Goal: Task Accomplishment & Management: Complete application form

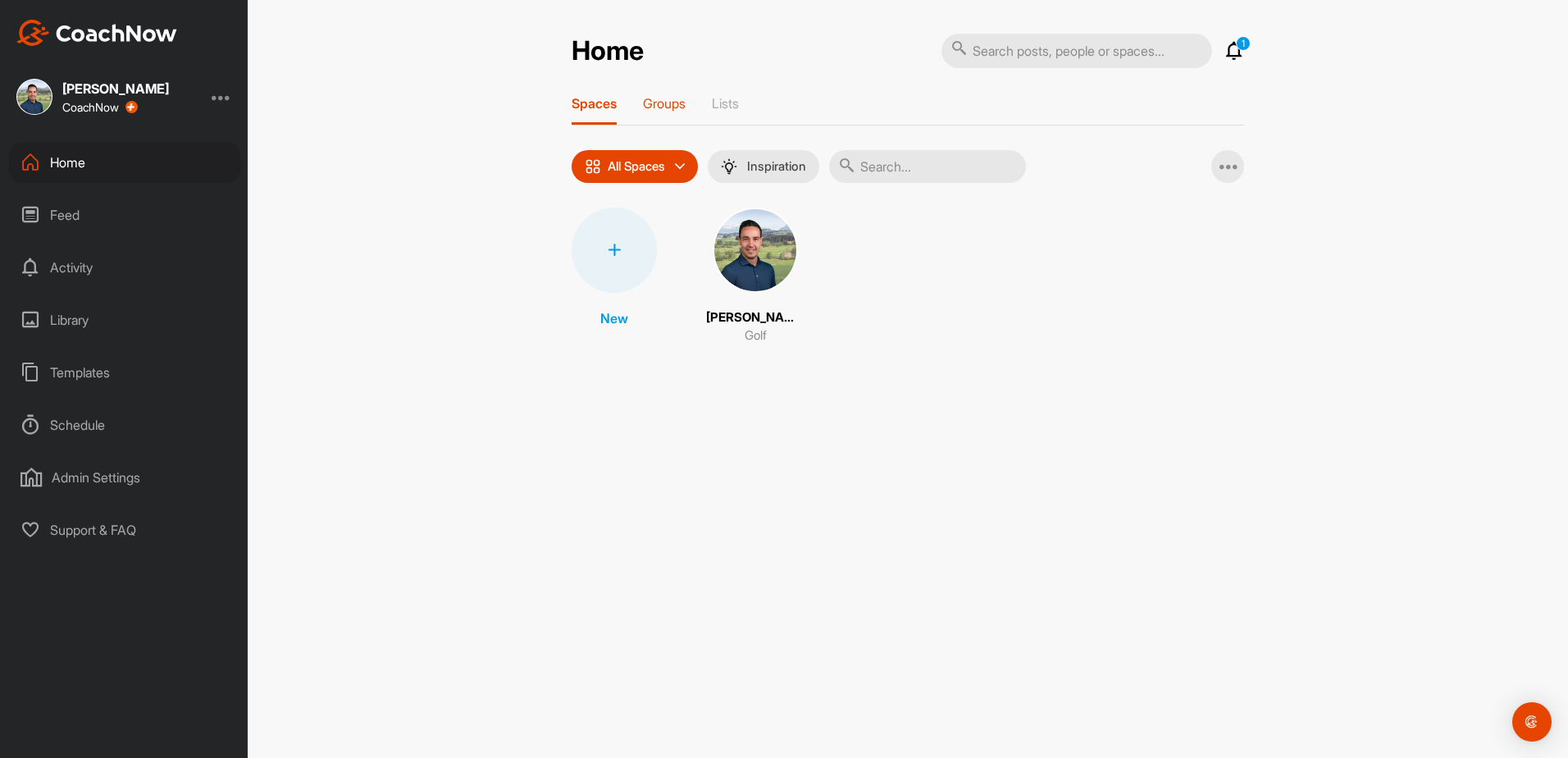
click at [672, 100] on p "Groups" at bounding box center [664, 103] width 43 height 16
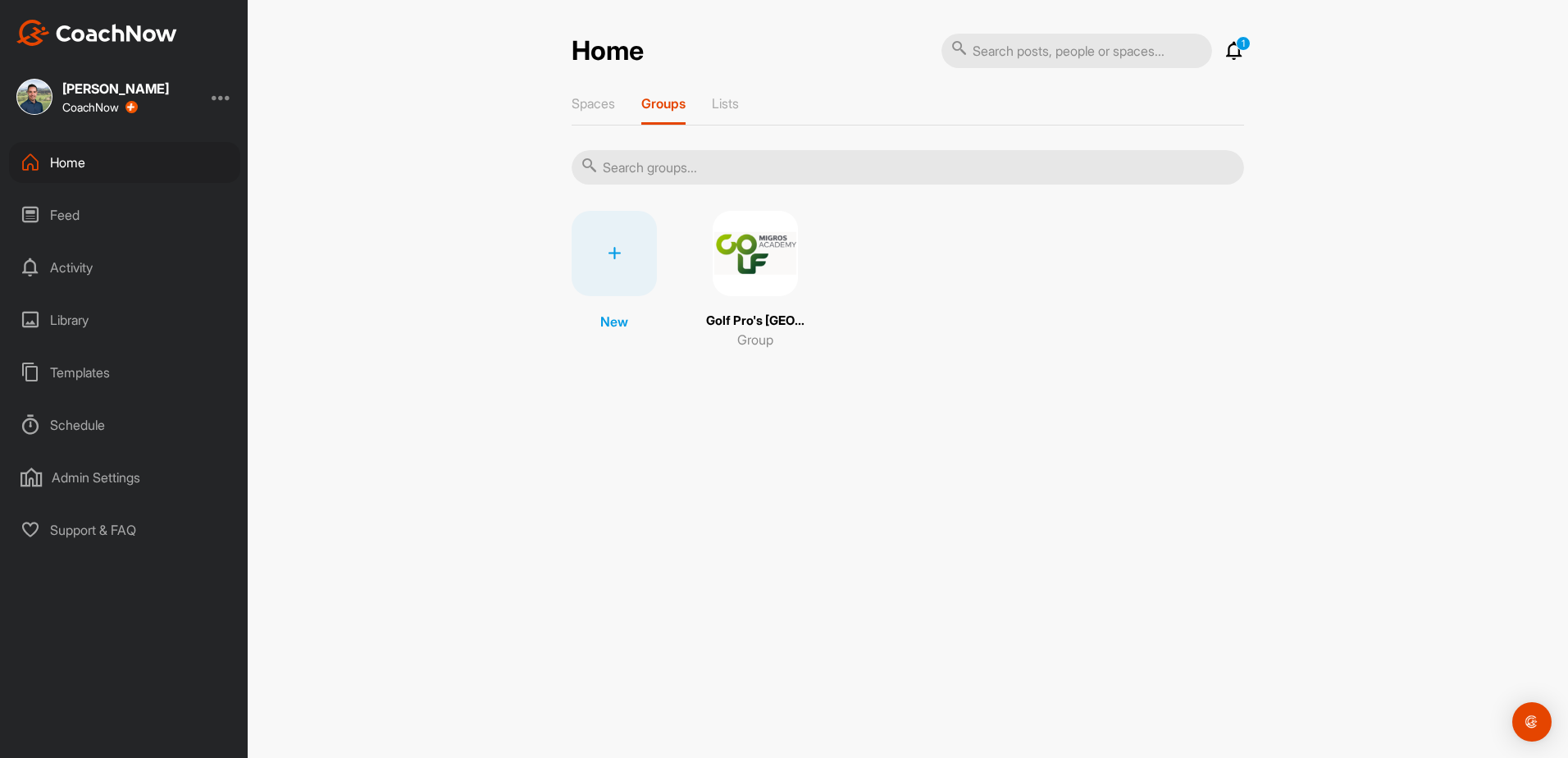
click at [744, 264] on img at bounding box center [755, 253] width 85 height 85
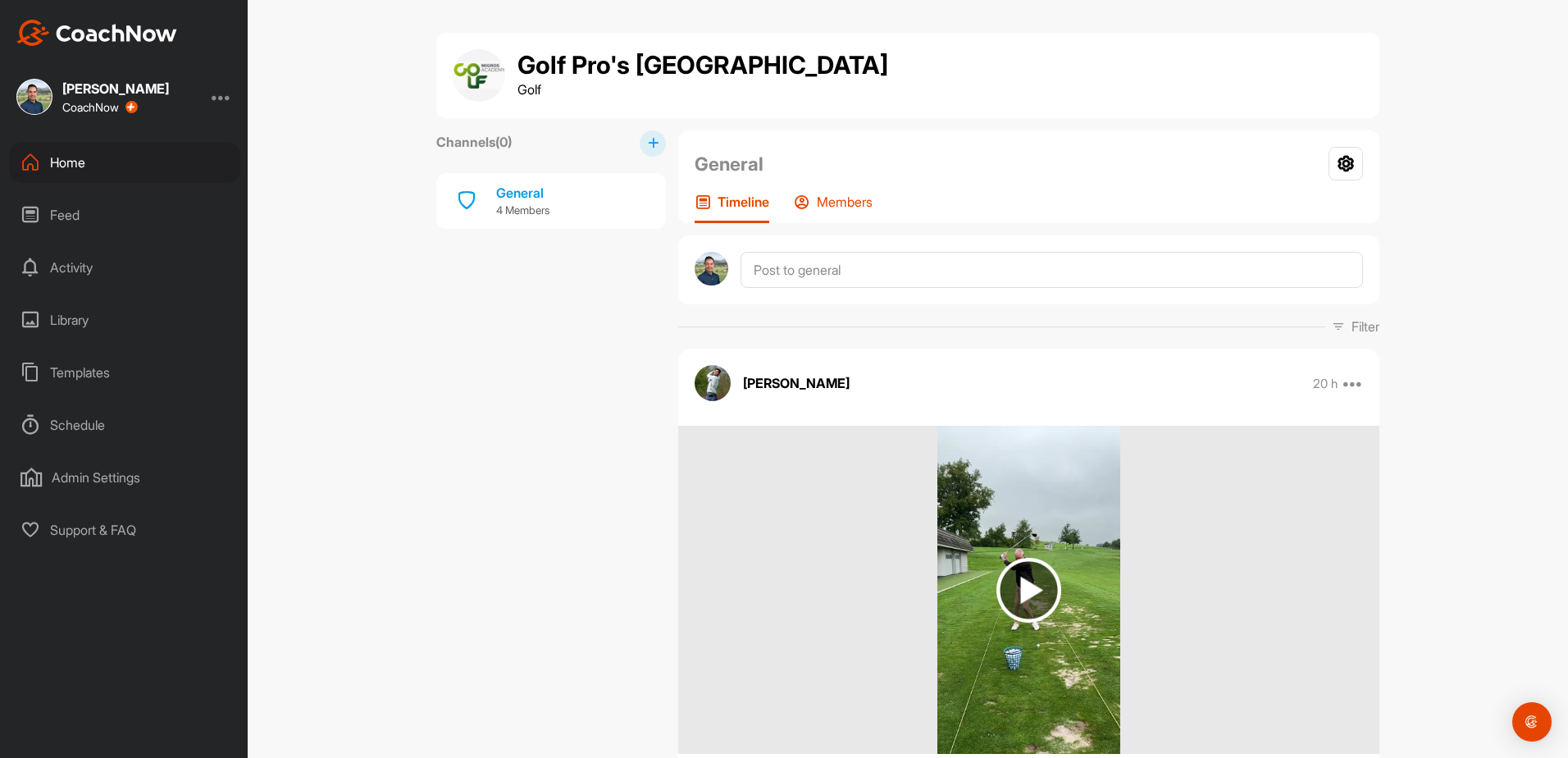
click at [837, 204] on p "Members" at bounding box center [844, 201] width 56 height 16
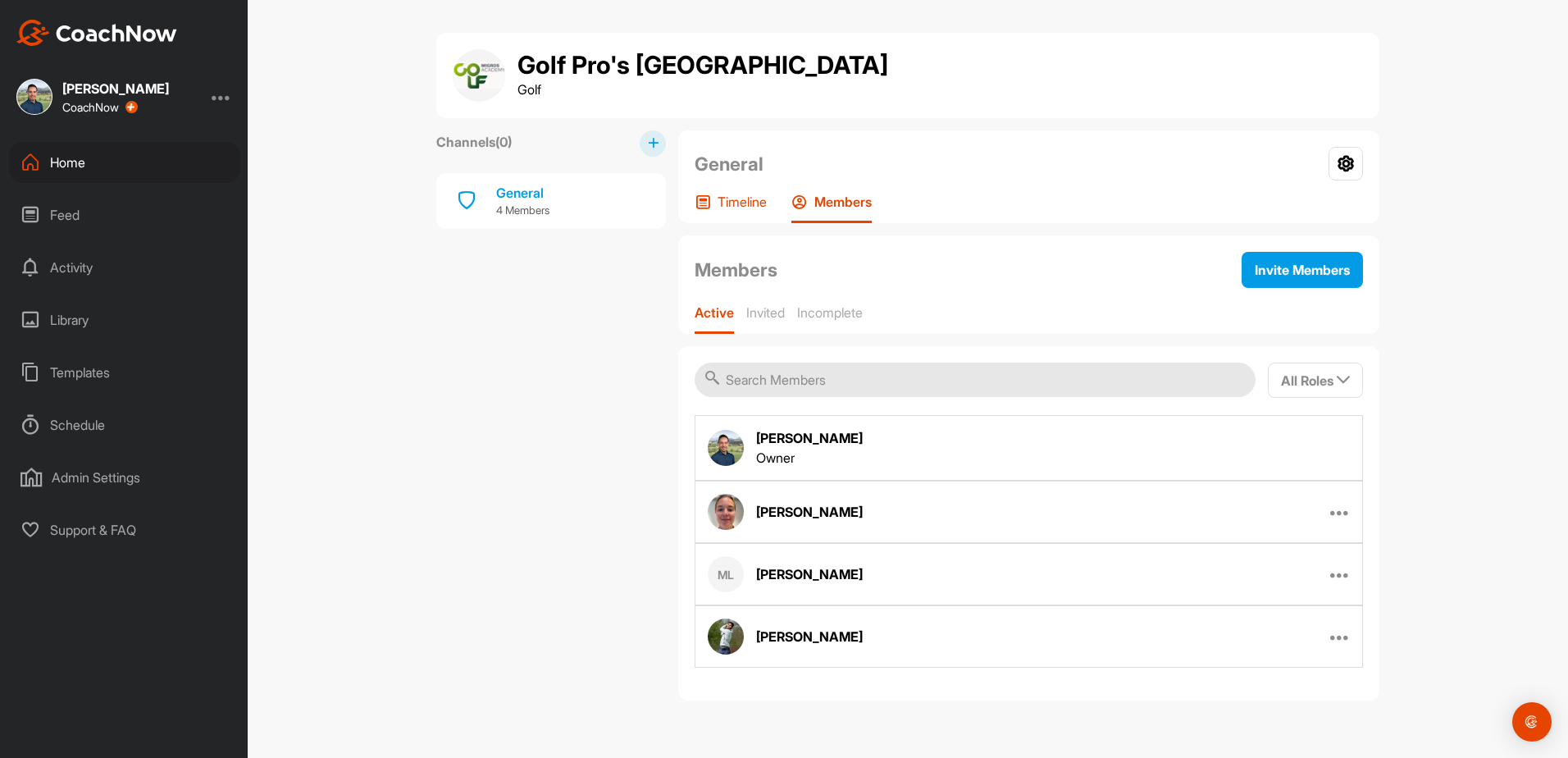
click at [726, 198] on p "Timeline" at bounding box center [742, 201] width 49 height 16
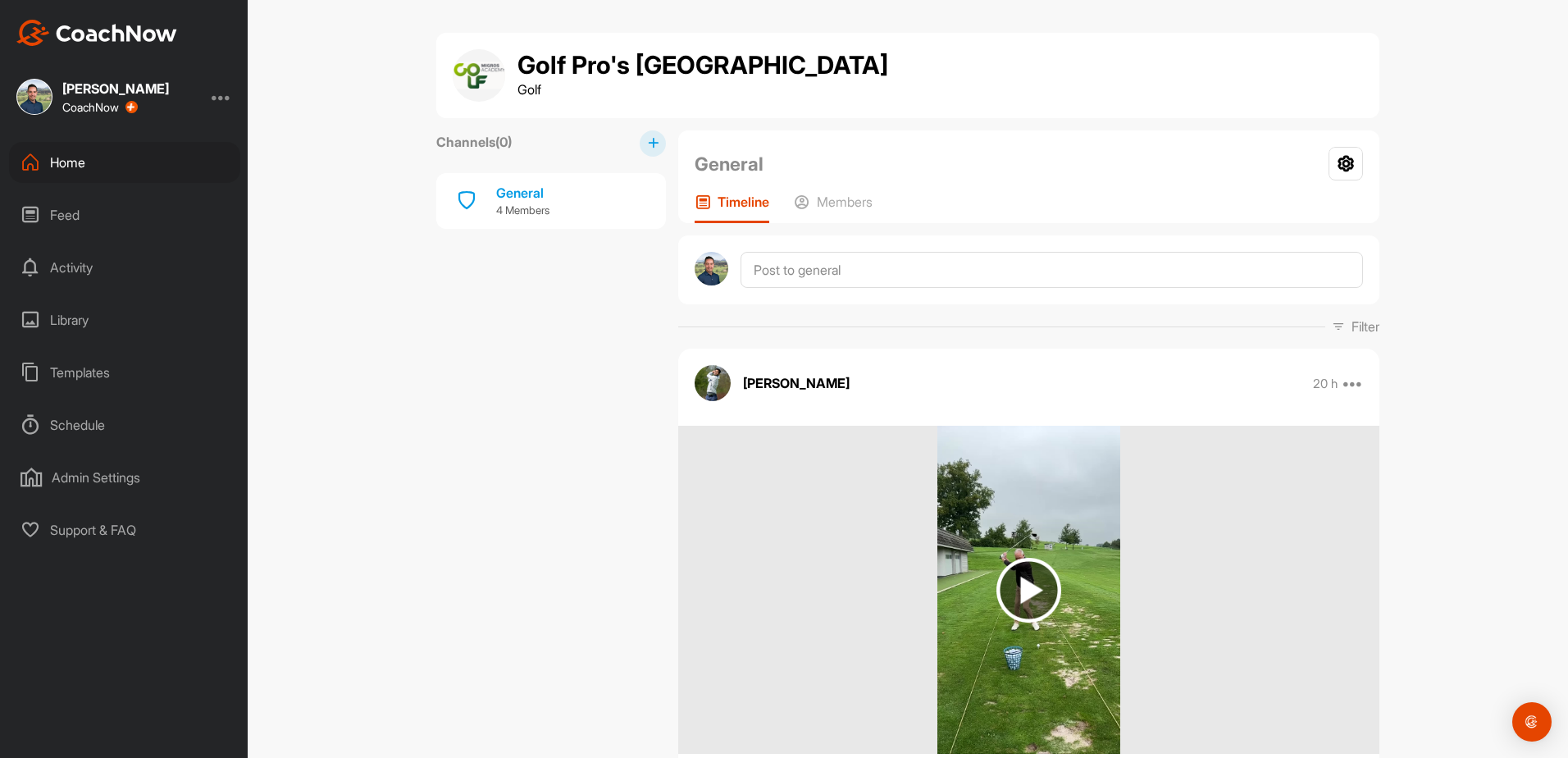
click at [80, 162] on div "Home" at bounding box center [125, 162] width 231 height 41
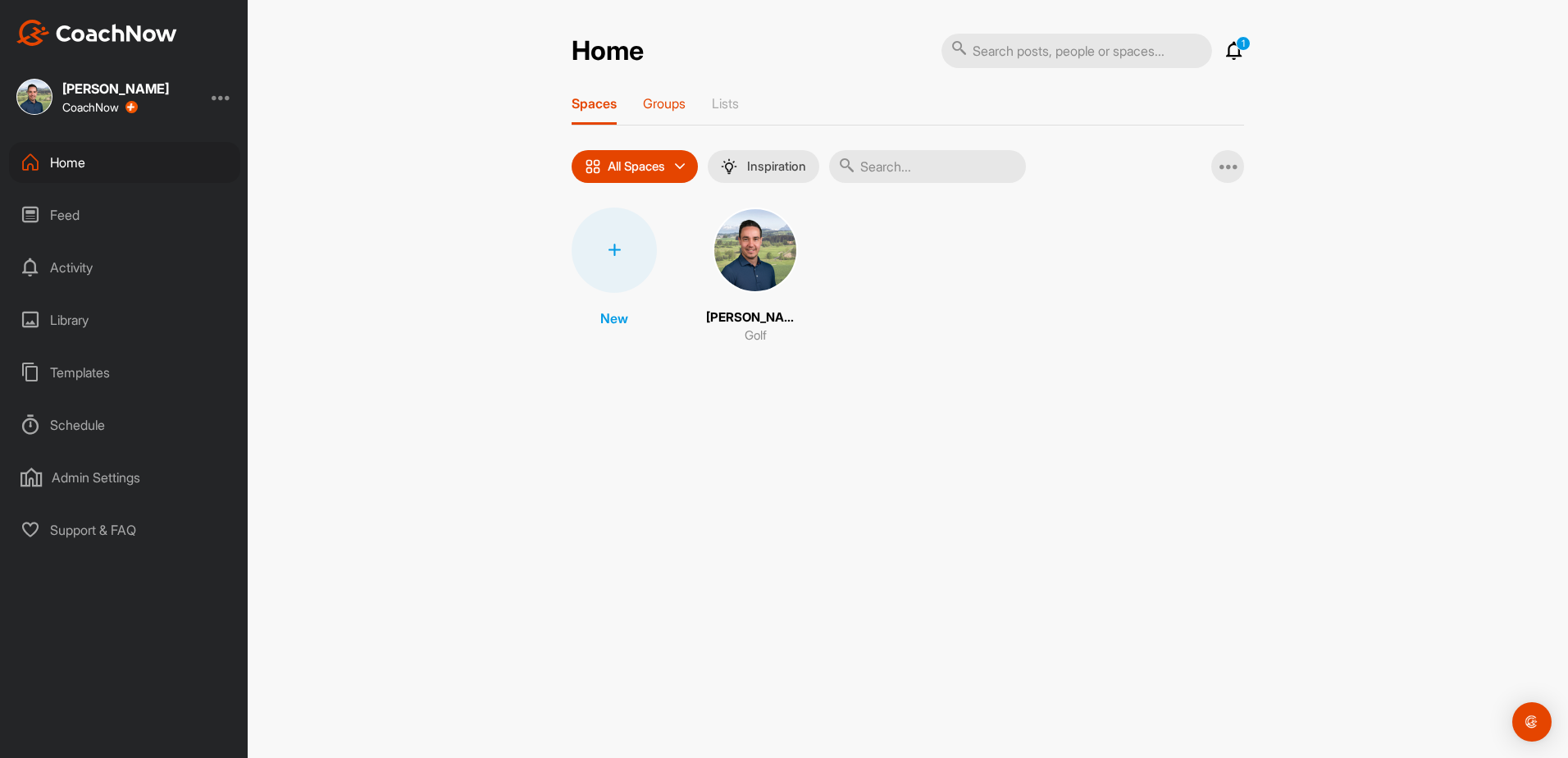
click at [673, 101] on p "Groups" at bounding box center [664, 103] width 43 height 16
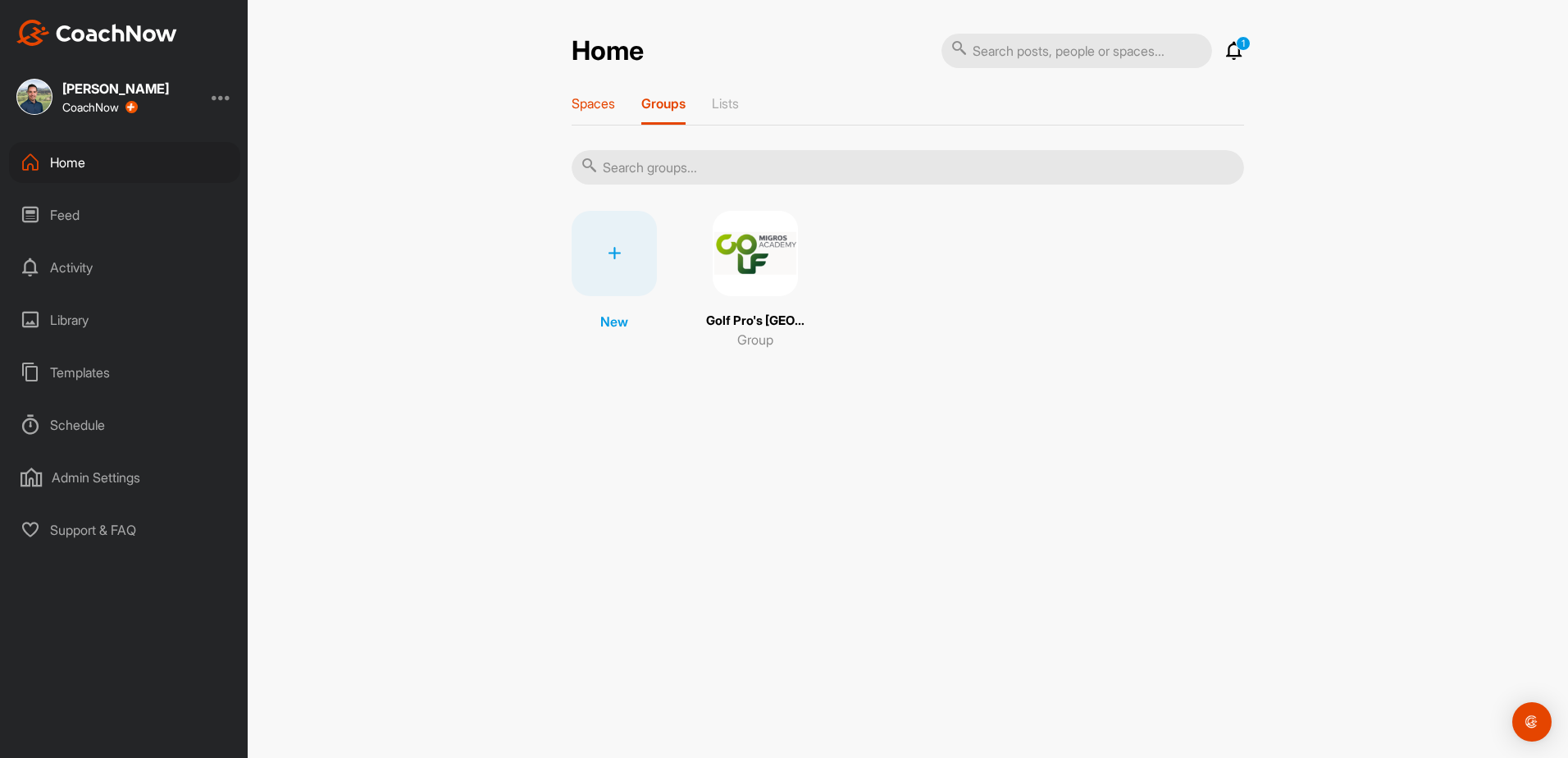
click at [600, 108] on p "Spaces" at bounding box center [593, 103] width 43 height 16
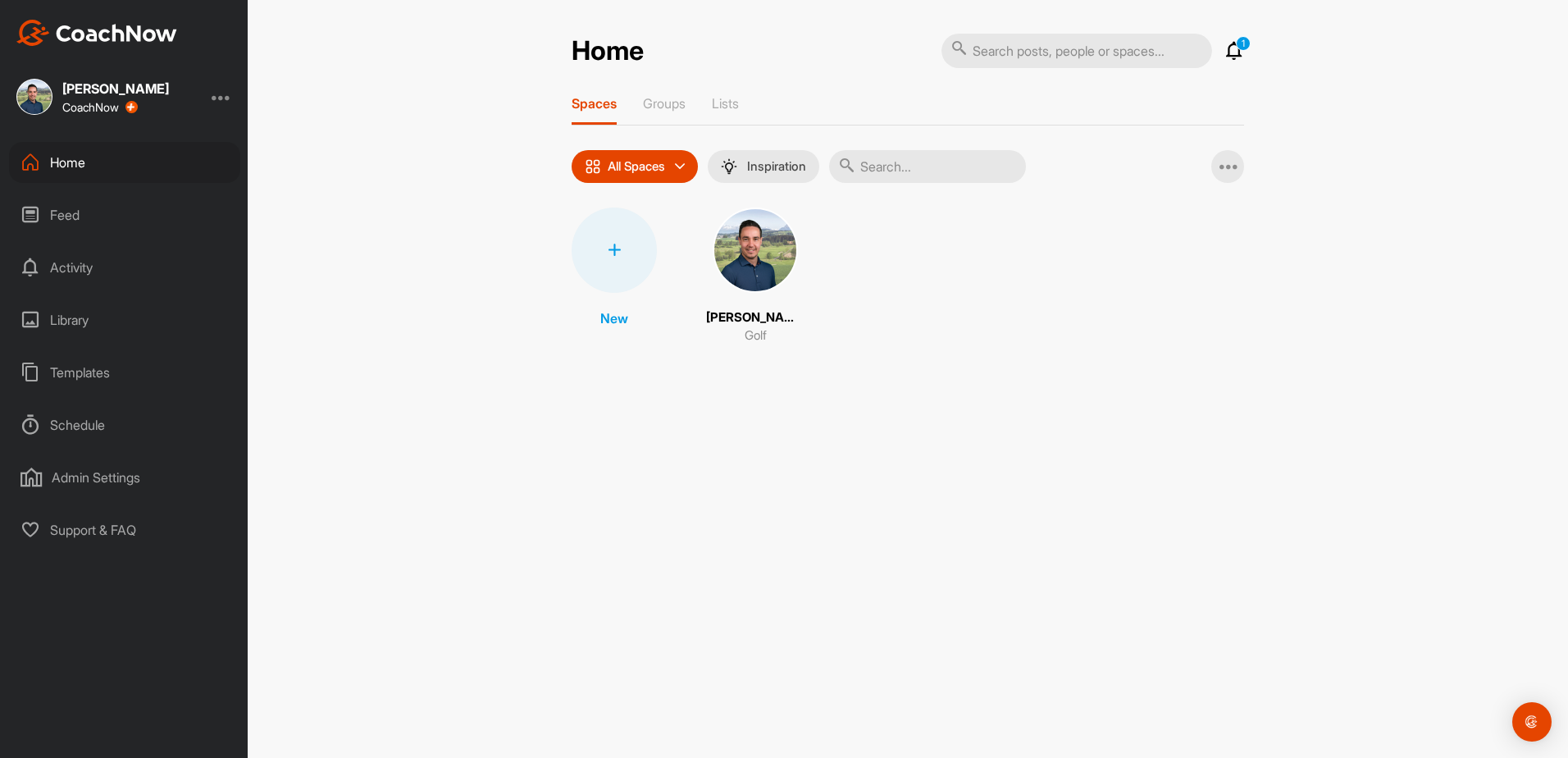
click at [610, 257] on div at bounding box center [614, 250] width 85 height 85
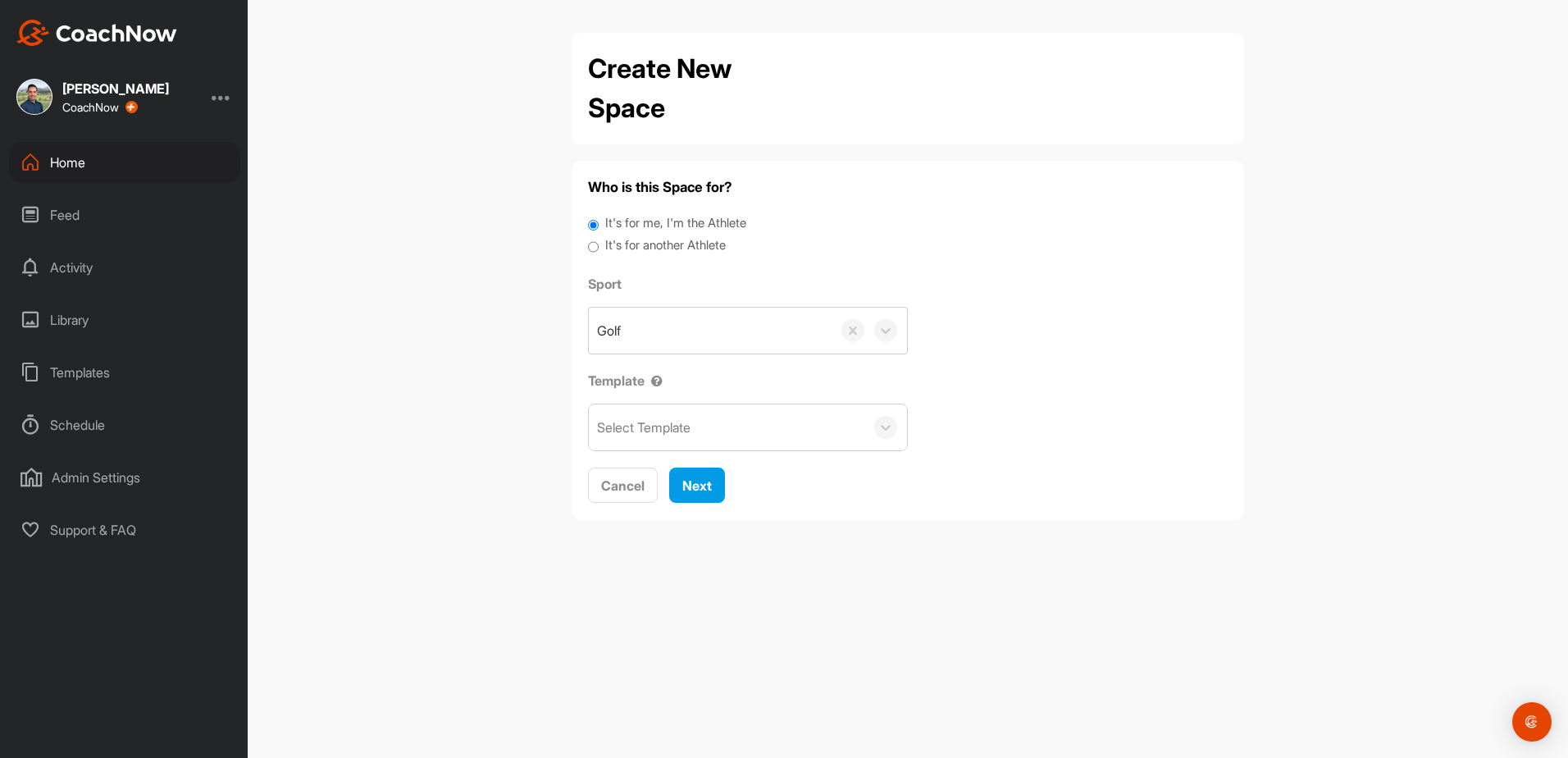
click at [594, 248] on input "It's for another Athlete" at bounding box center [593, 247] width 10 height 22
radio input "true"
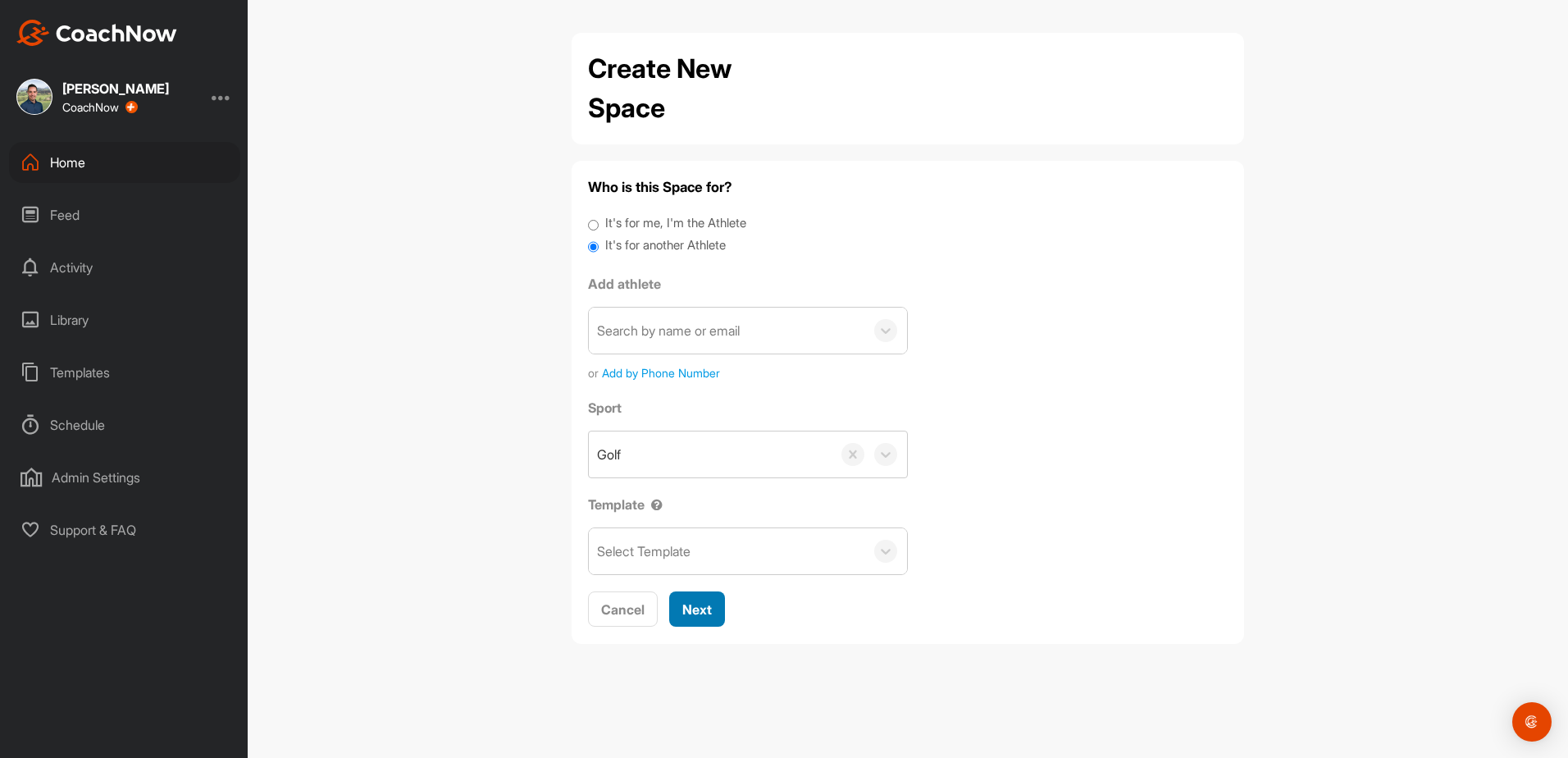
click at [695, 610] on span "Next" at bounding box center [696, 609] width 29 height 16
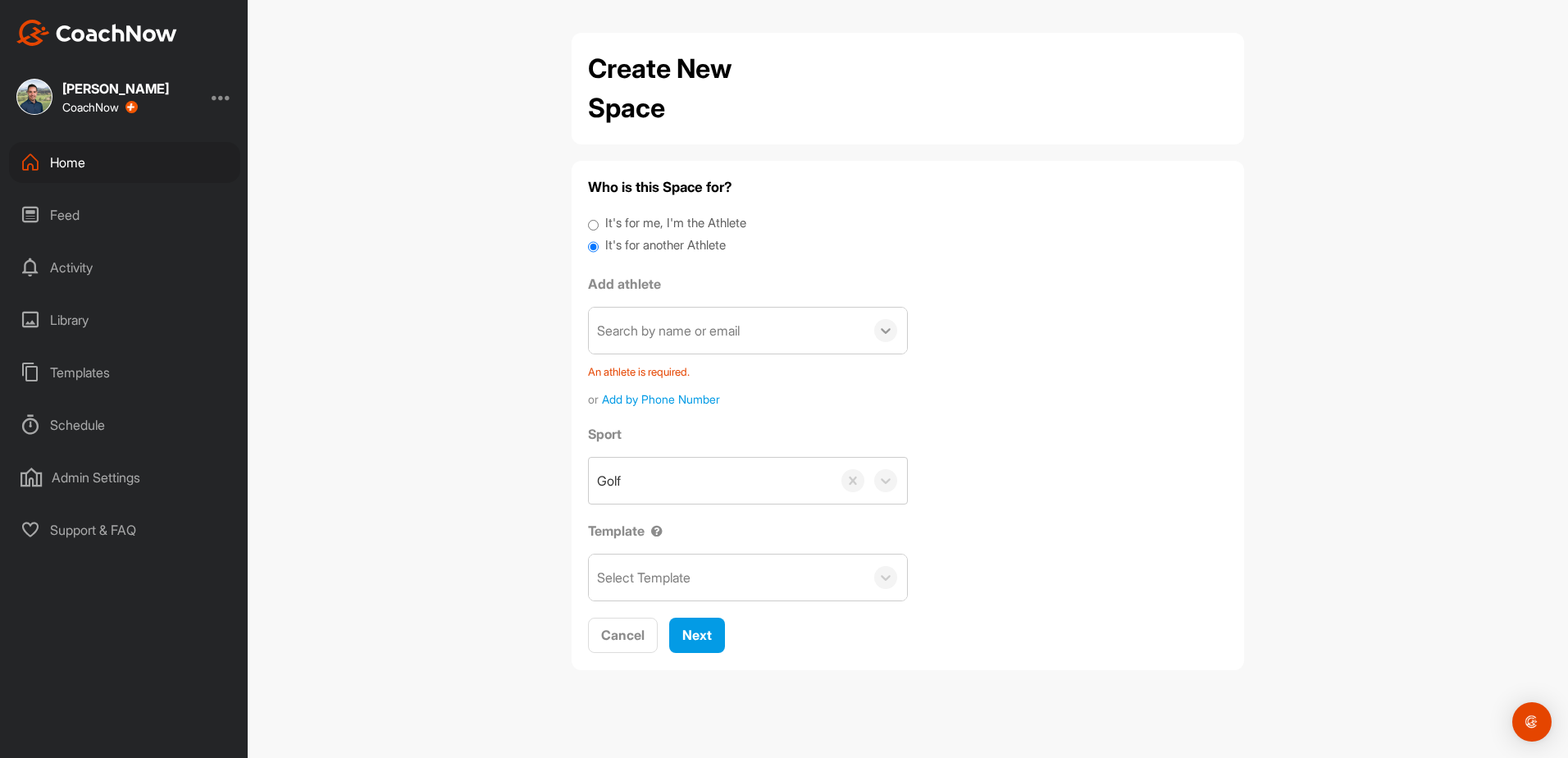
click at [891, 336] on icon at bounding box center [885, 330] width 16 height 16
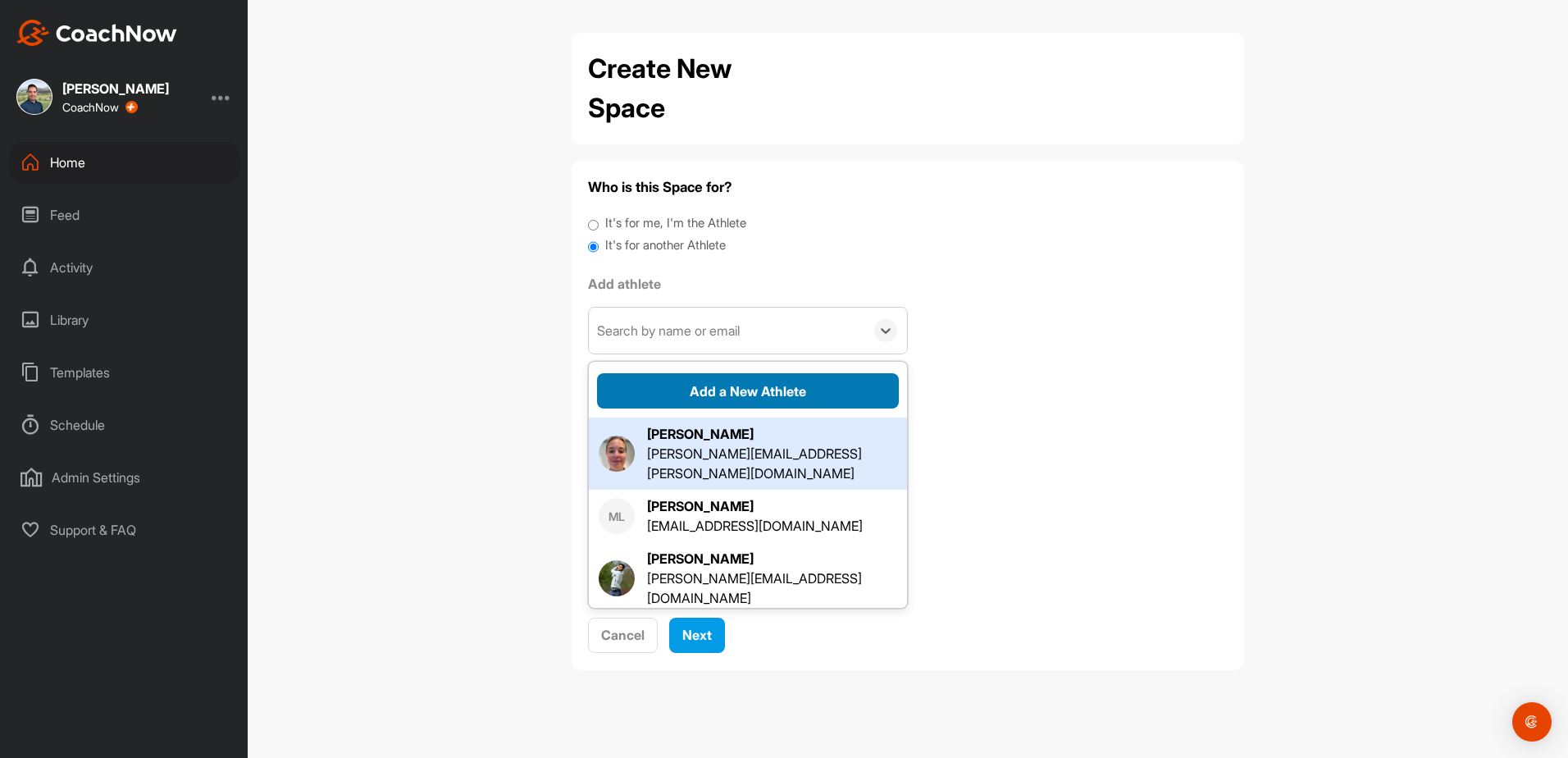
click at [751, 387] on button "Add a New Athlete" at bounding box center [748, 390] width 302 height 35
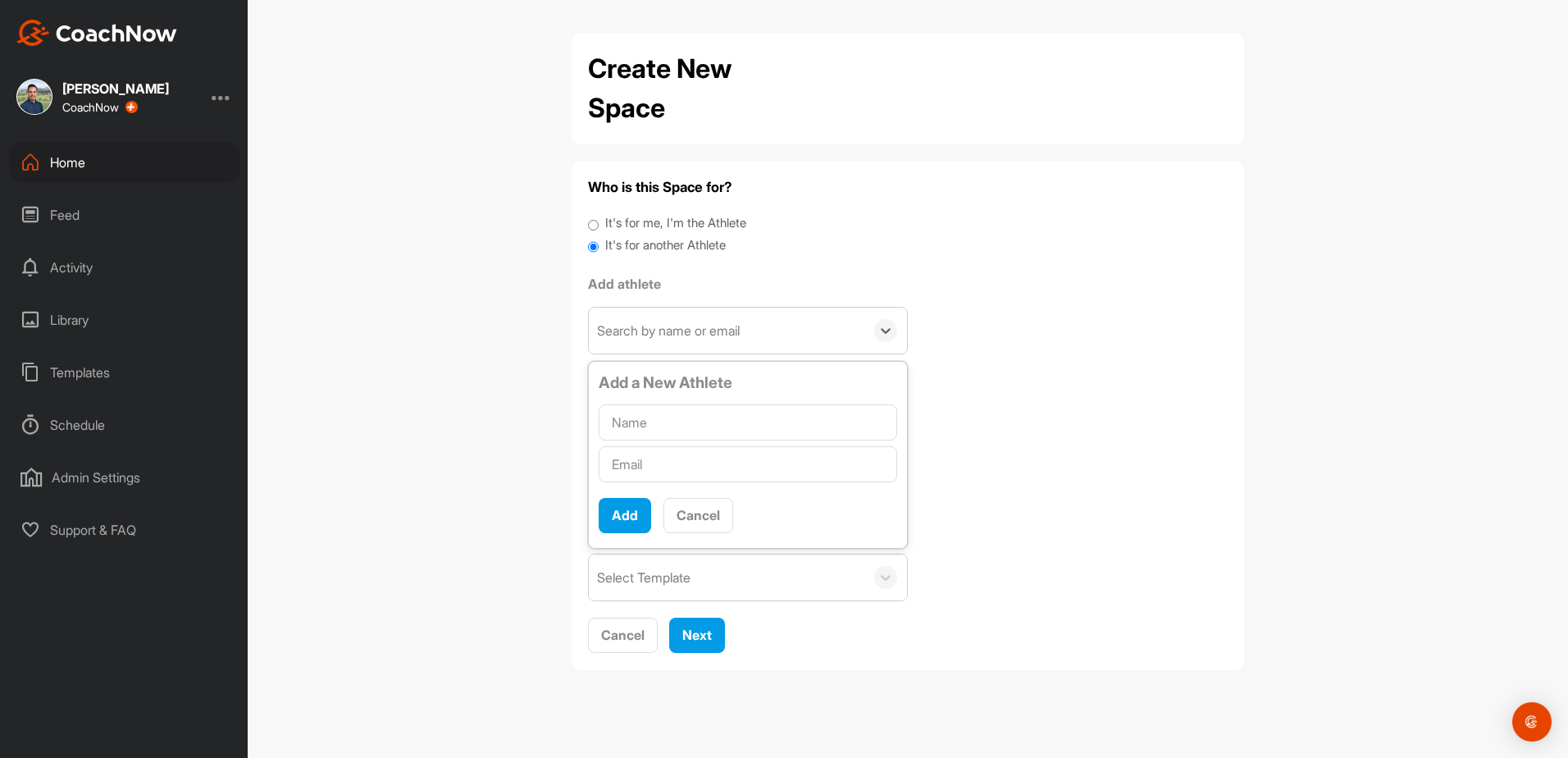
click at [675, 426] on input "text" at bounding box center [748, 422] width 298 height 36
click at [714, 509] on button "Cancel" at bounding box center [698, 515] width 70 height 35
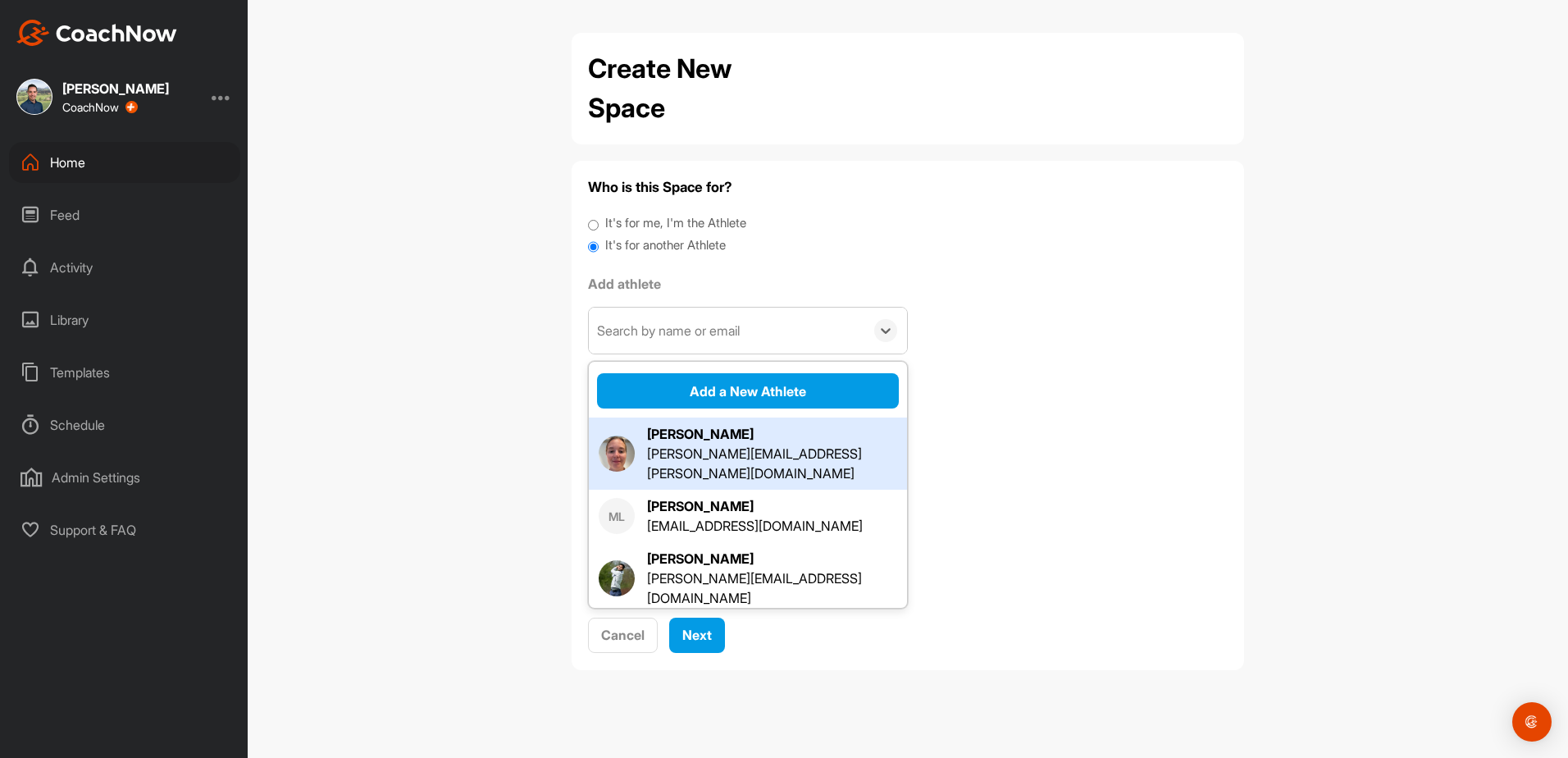
click at [1223, 276] on div "Who is this Space for? It's for me, I'm the Athlete It's for another Athlete Ad…" at bounding box center [908, 416] width 639 height 476
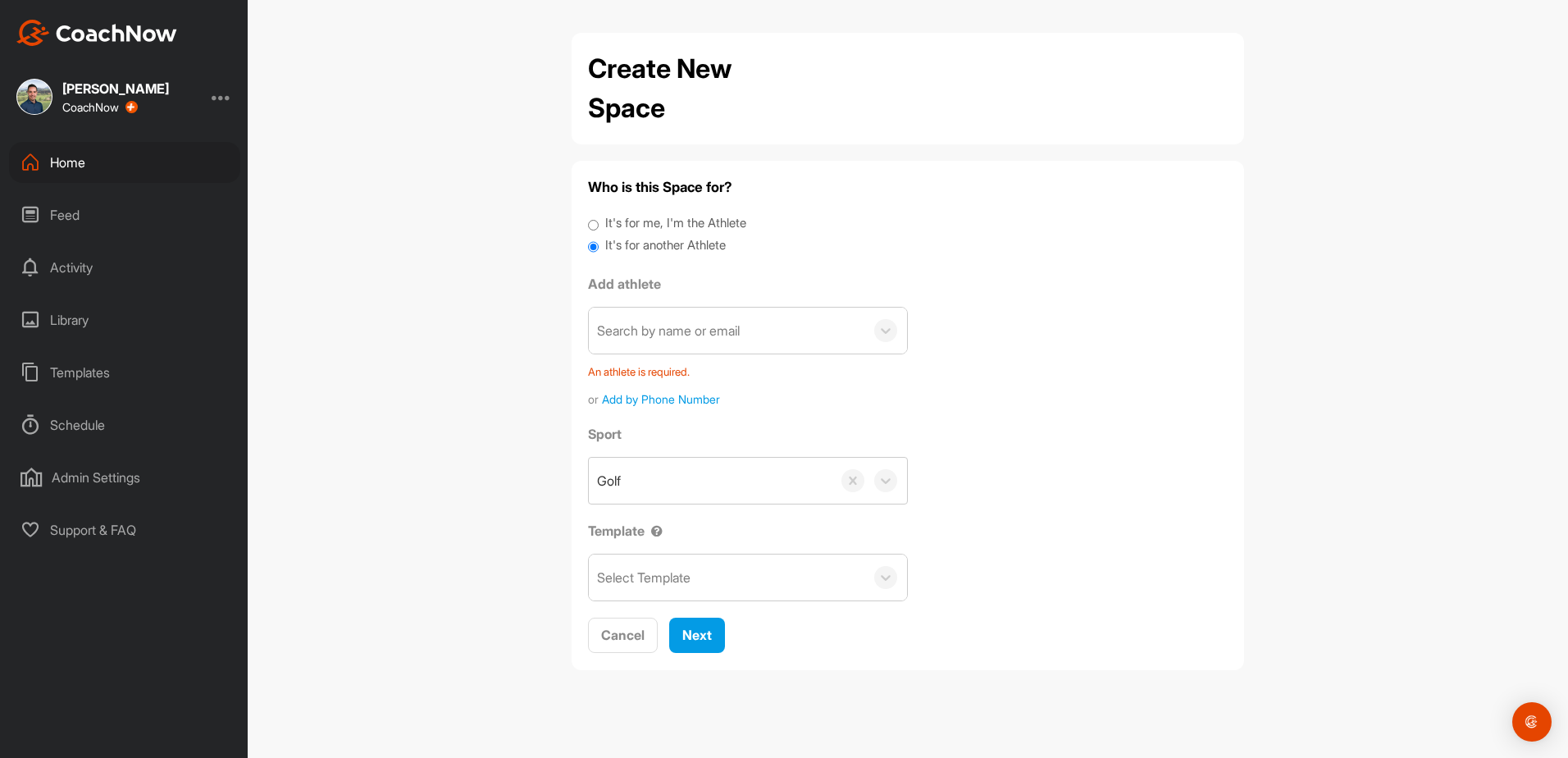
click at [73, 159] on div "Home" at bounding box center [125, 162] width 231 height 41
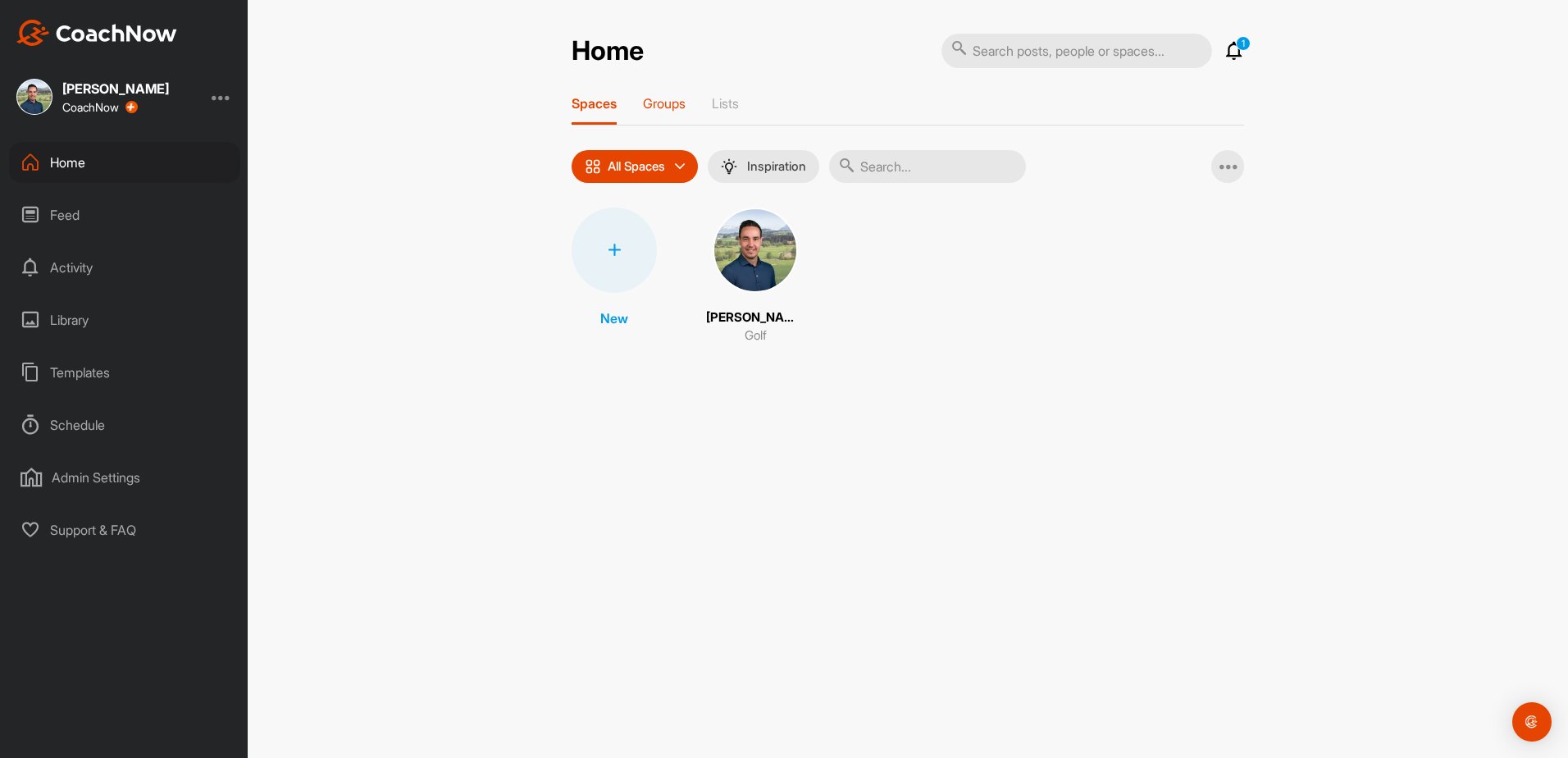
click at [647, 115] on div "Groups" at bounding box center [664, 110] width 43 height 29
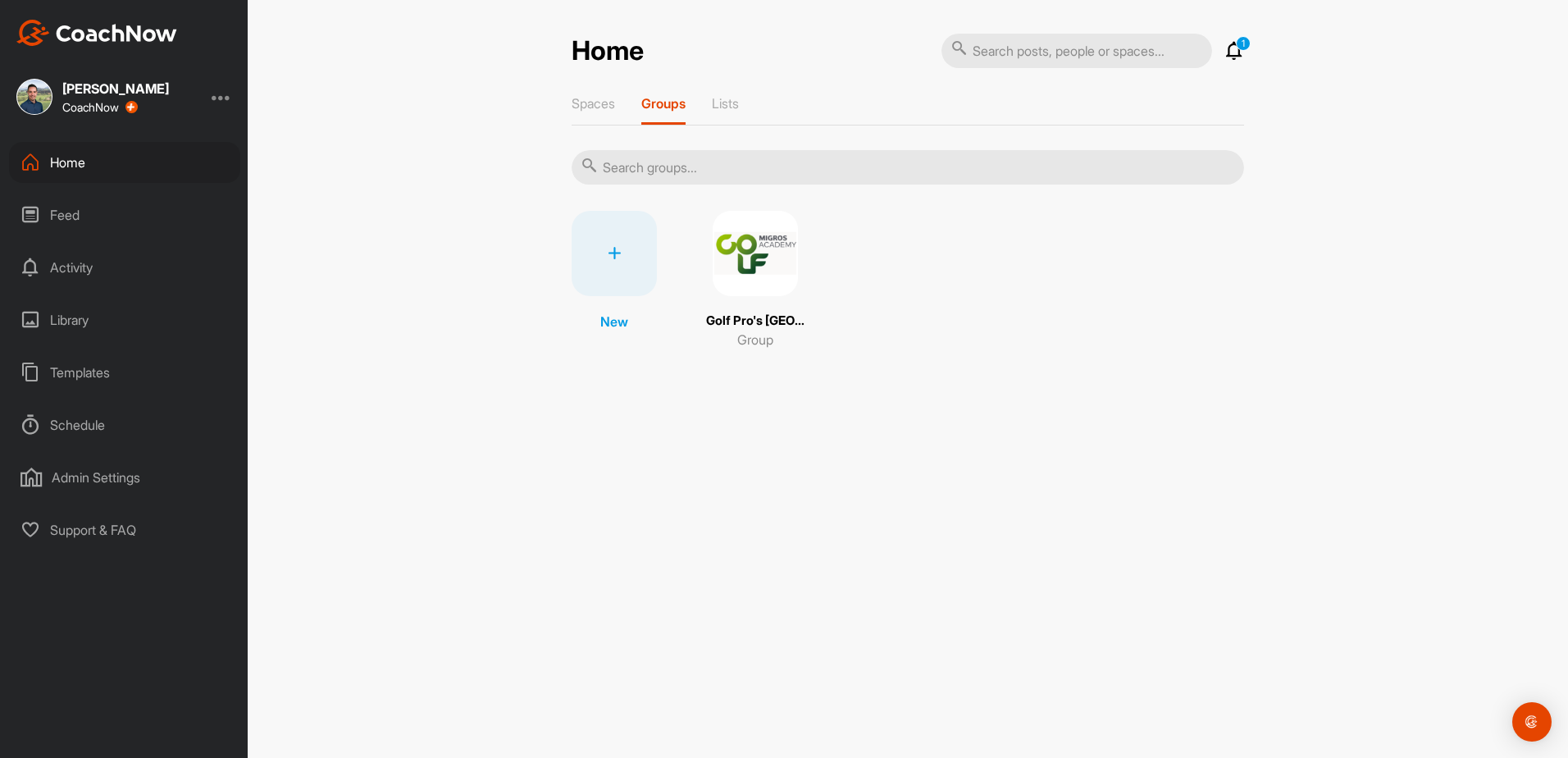
click at [757, 264] on img at bounding box center [755, 253] width 85 height 85
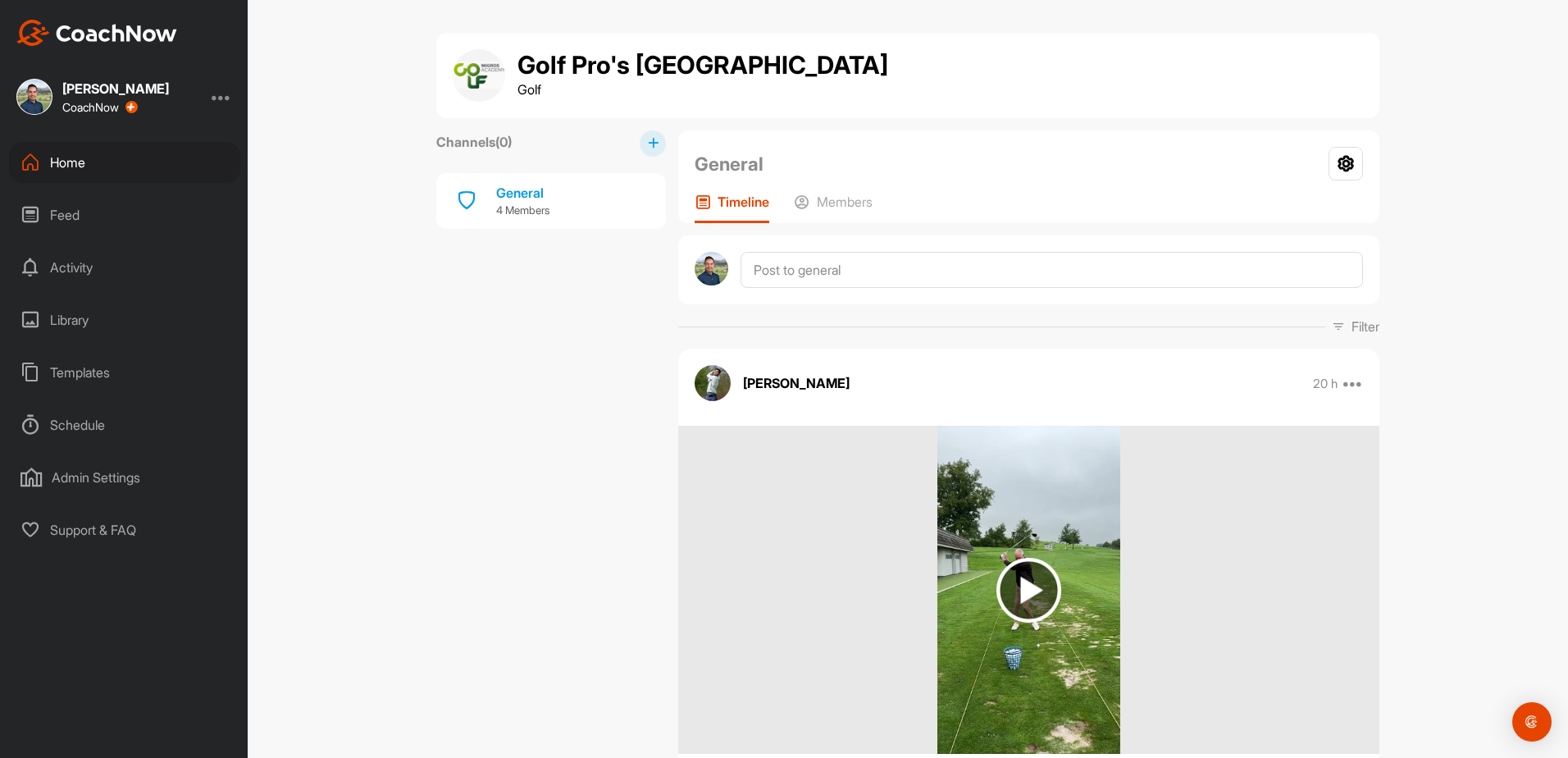
click at [55, 164] on div "Home" at bounding box center [125, 162] width 231 height 41
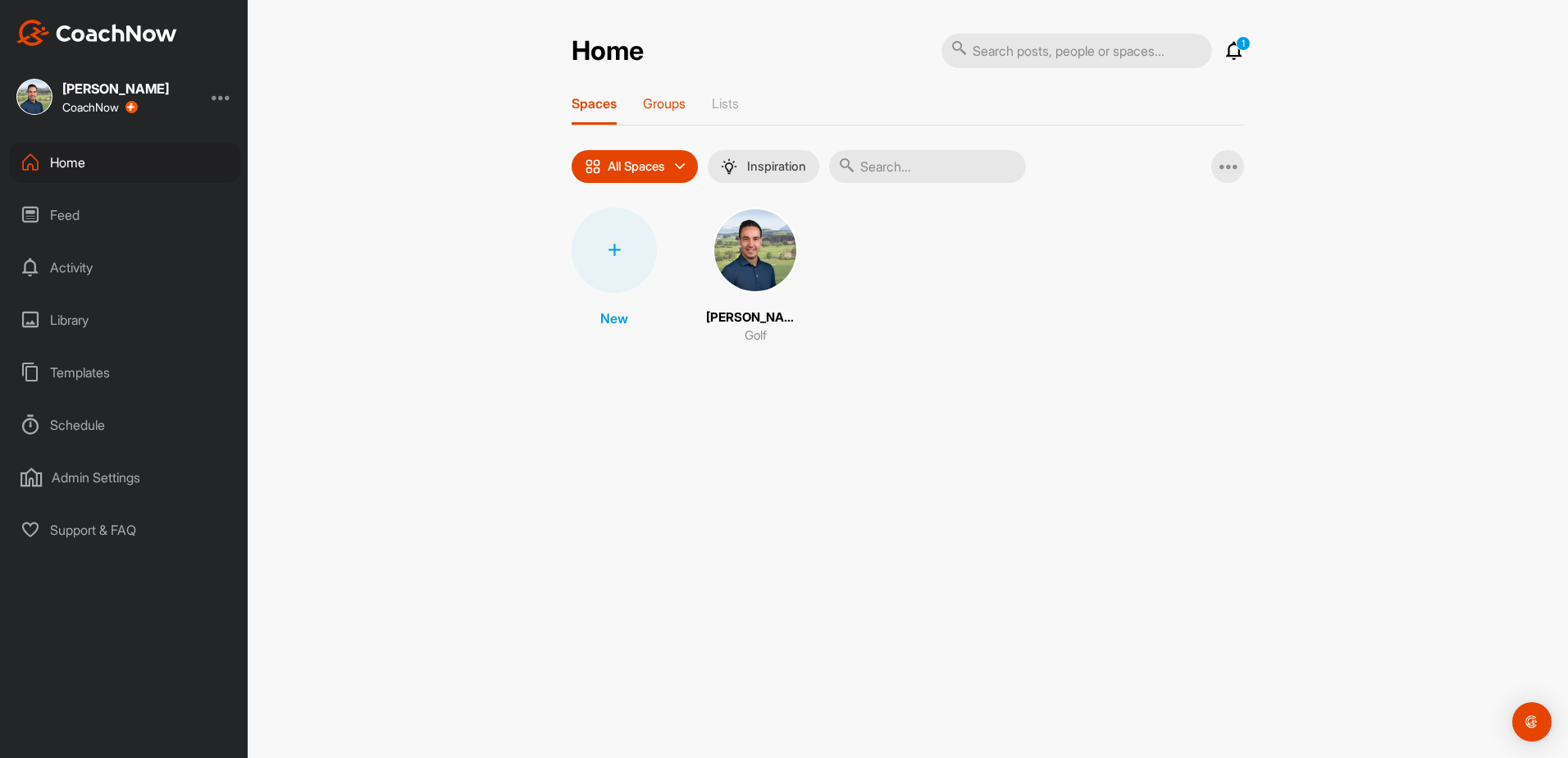
click at [673, 101] on p "Groups" at bounding box center [664, 103] width 43 height 16
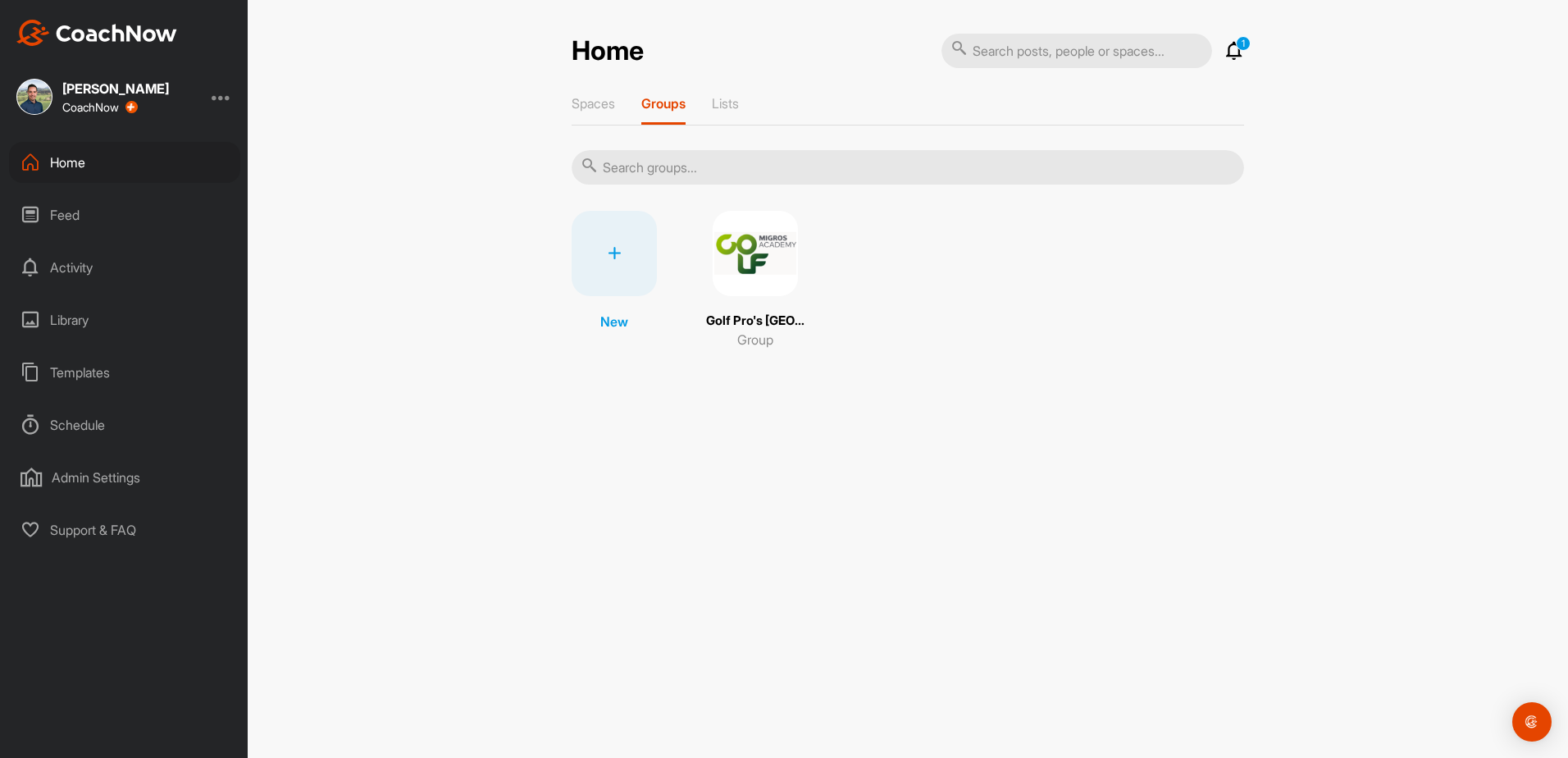
click at [750, 248] on img at bounding box center [755, 253] width 85 height 85
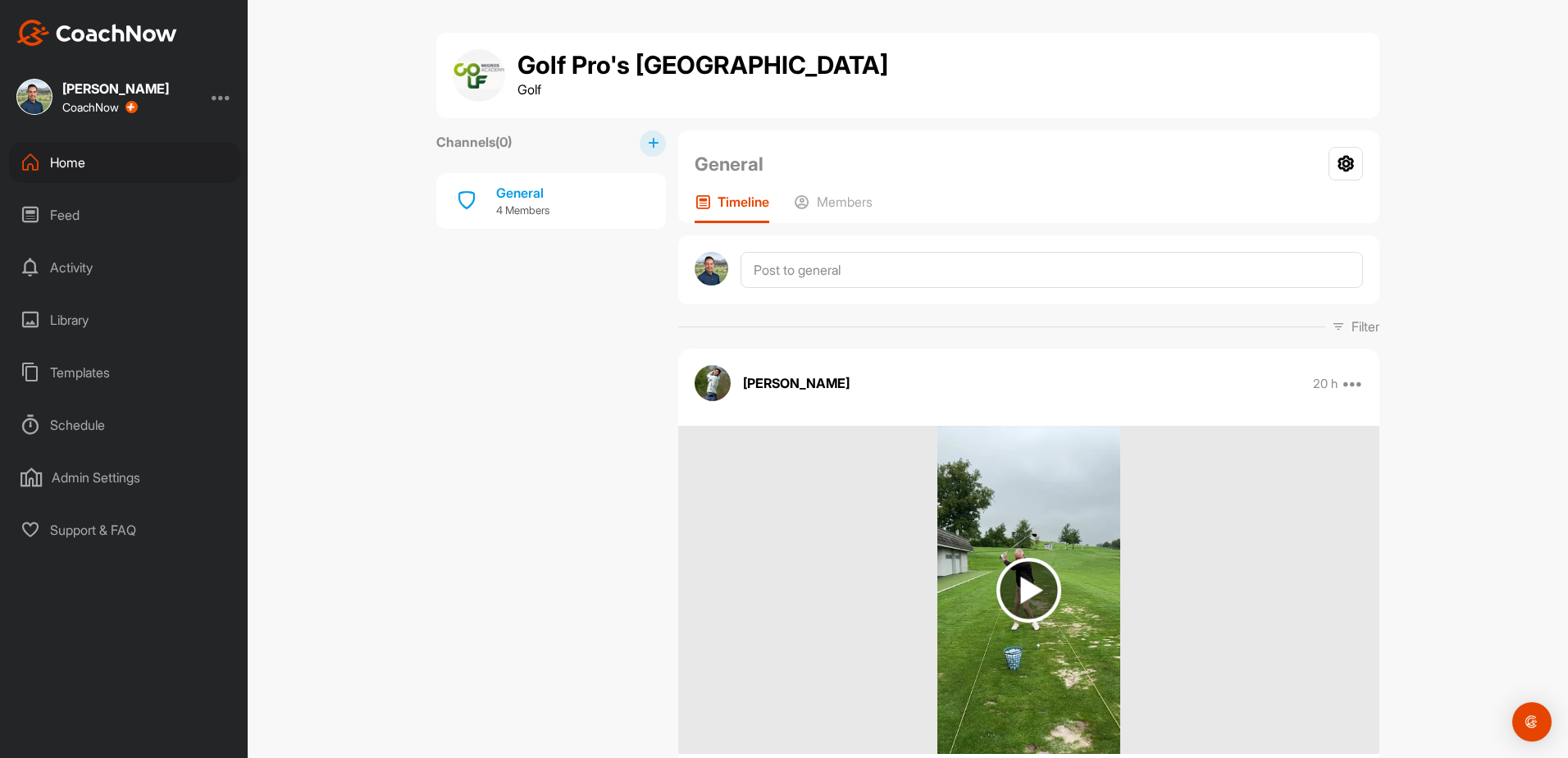
click at [69, 154] on div "Home" at bounding box center [125, 162] width 231 height 41
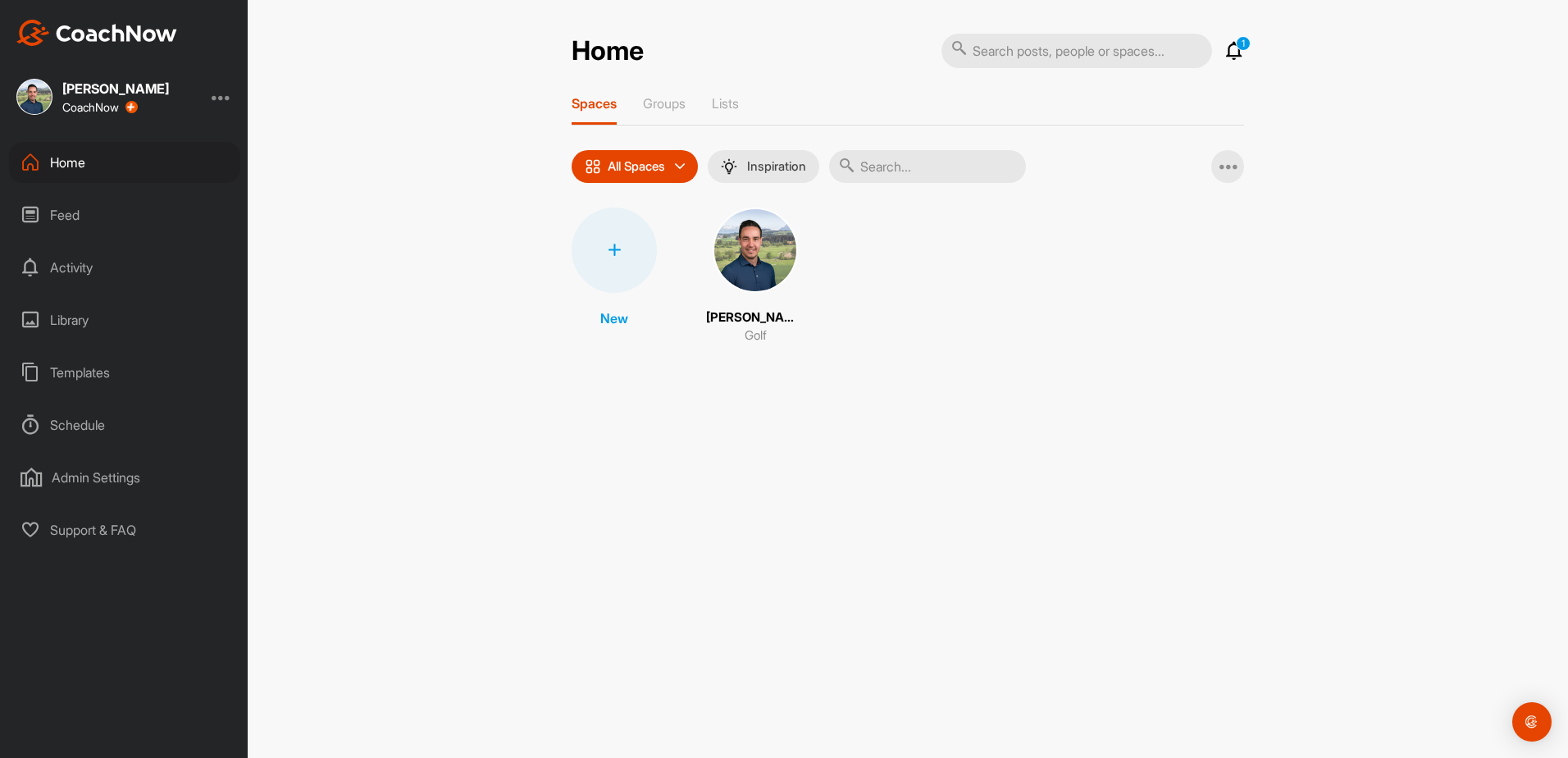
click at [732, 257] on img at bounding box center [755, 250] width 85 height 85
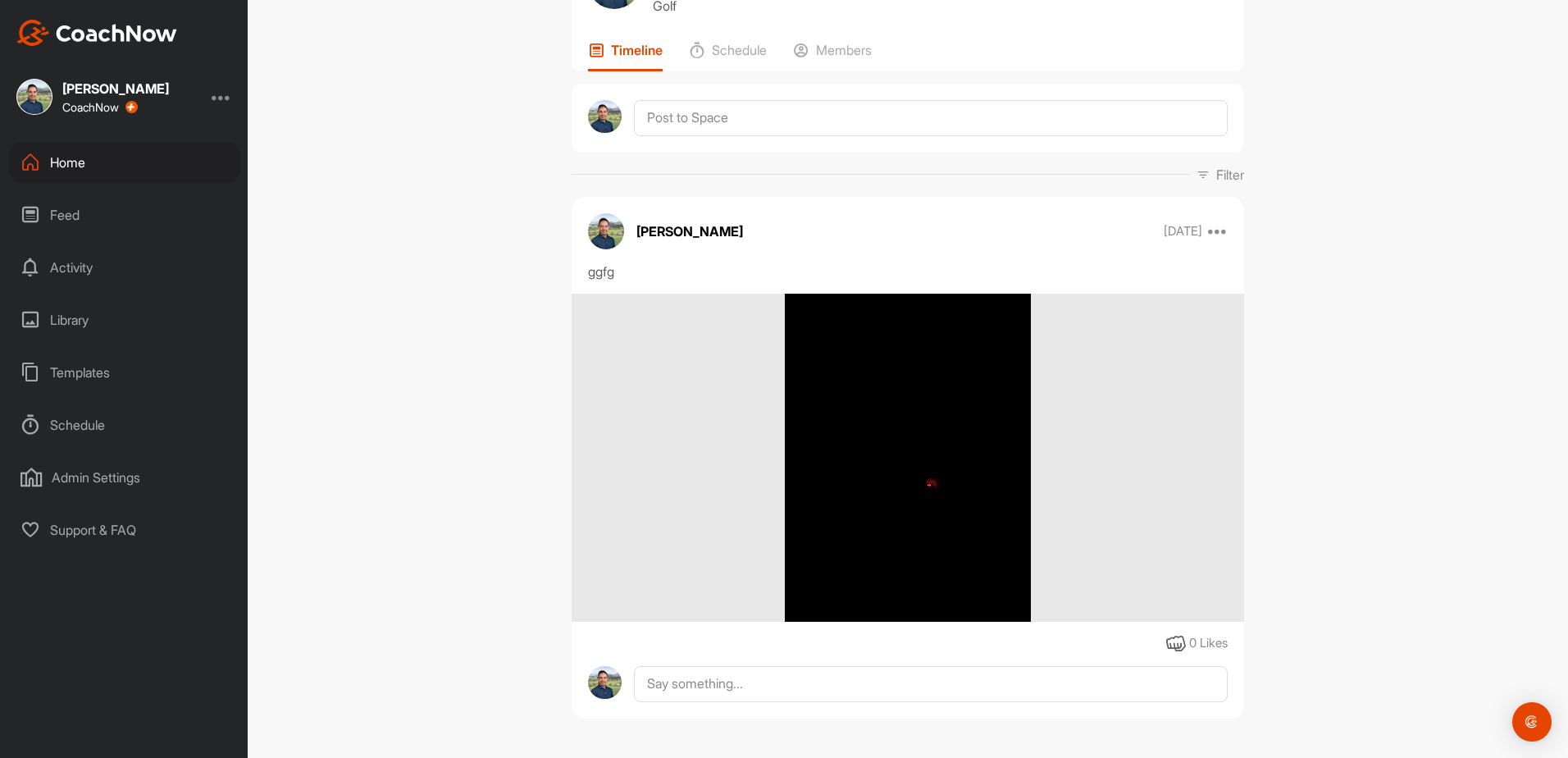
scroll to position [110, 0]
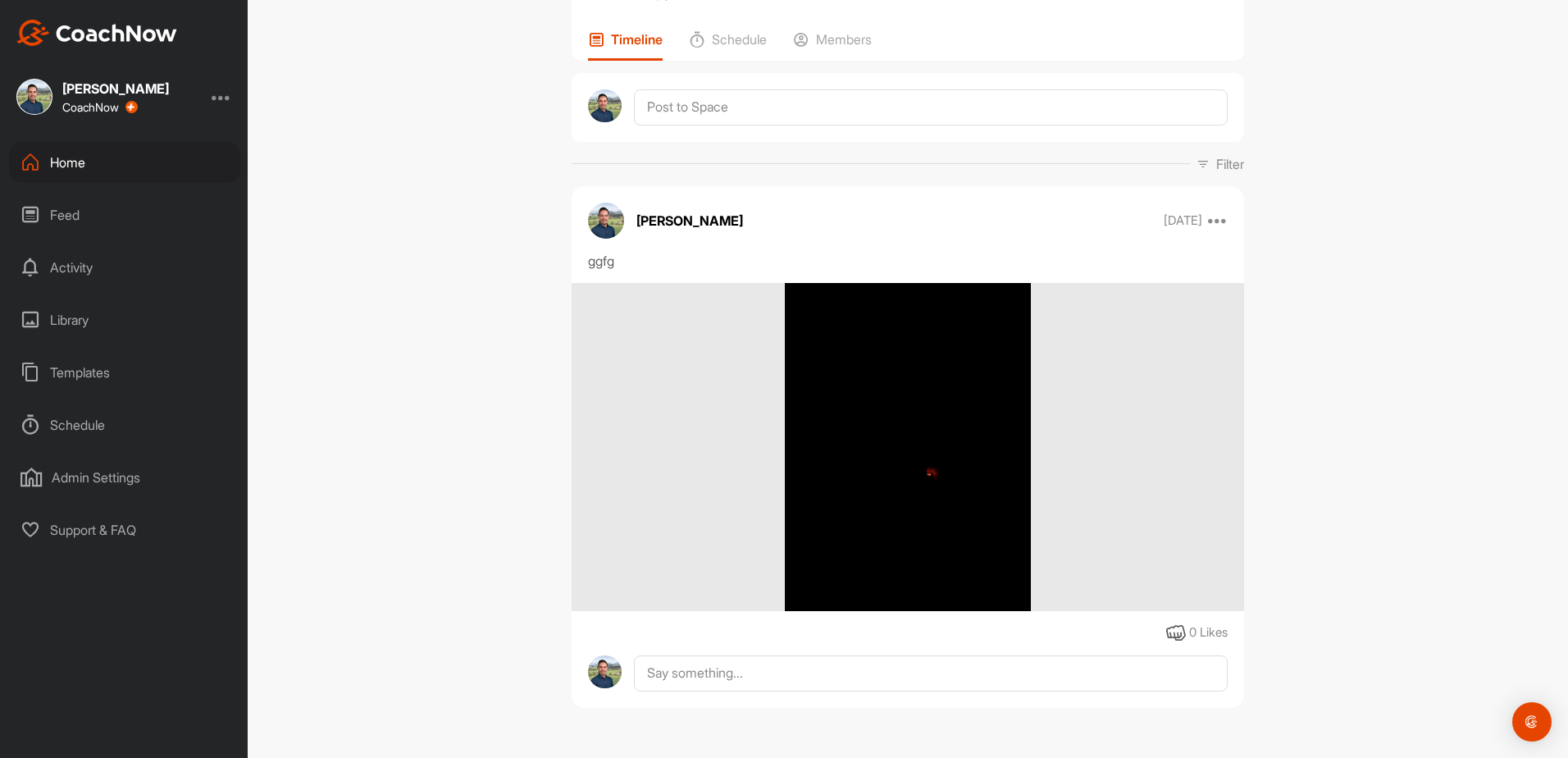
click at [87, 164] on div "Home" at bounding box center [125, 162] width 231 height 41
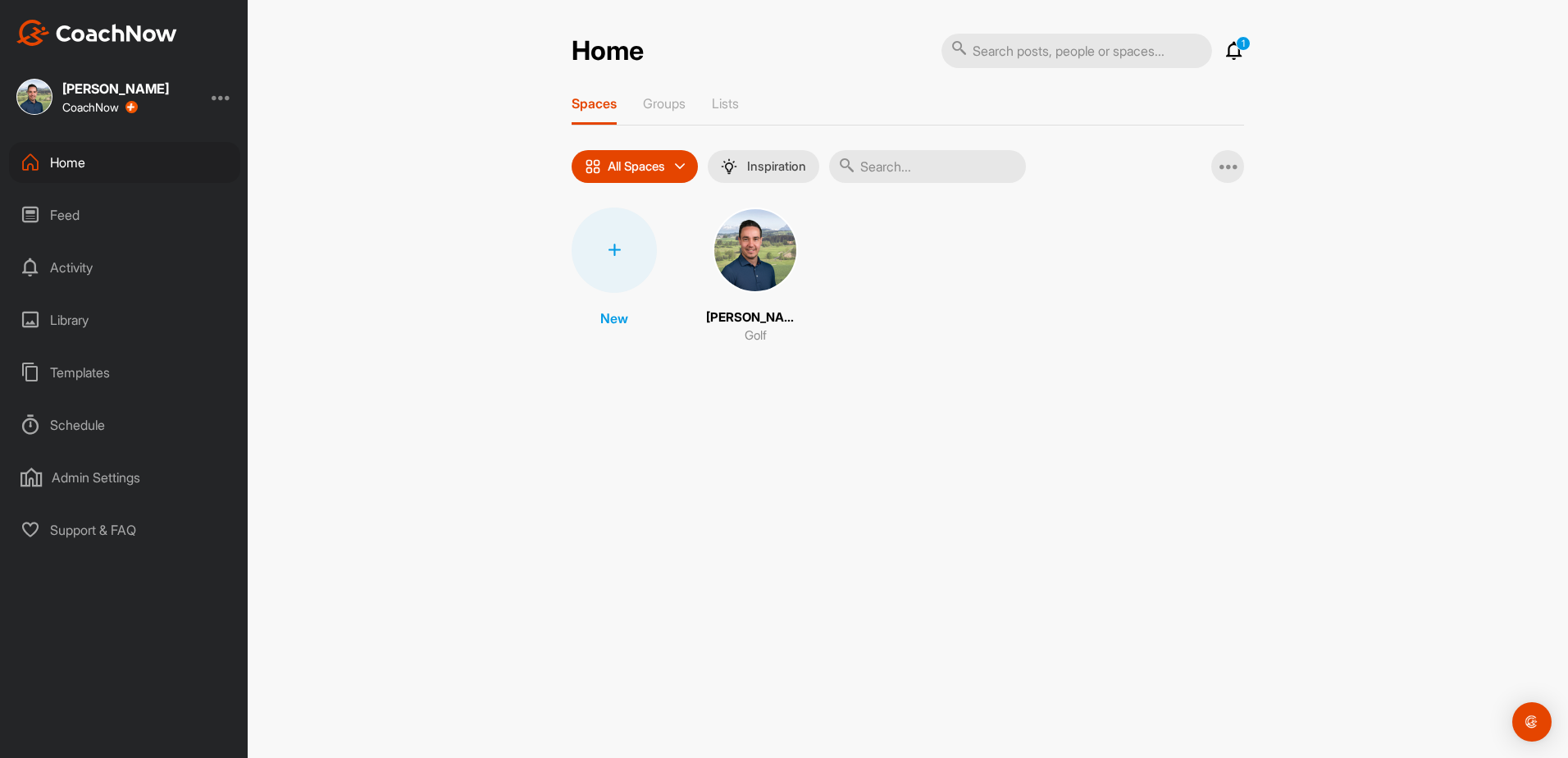
click at [608, 261] on div at bounding box center [614, 250] width 85 height 85
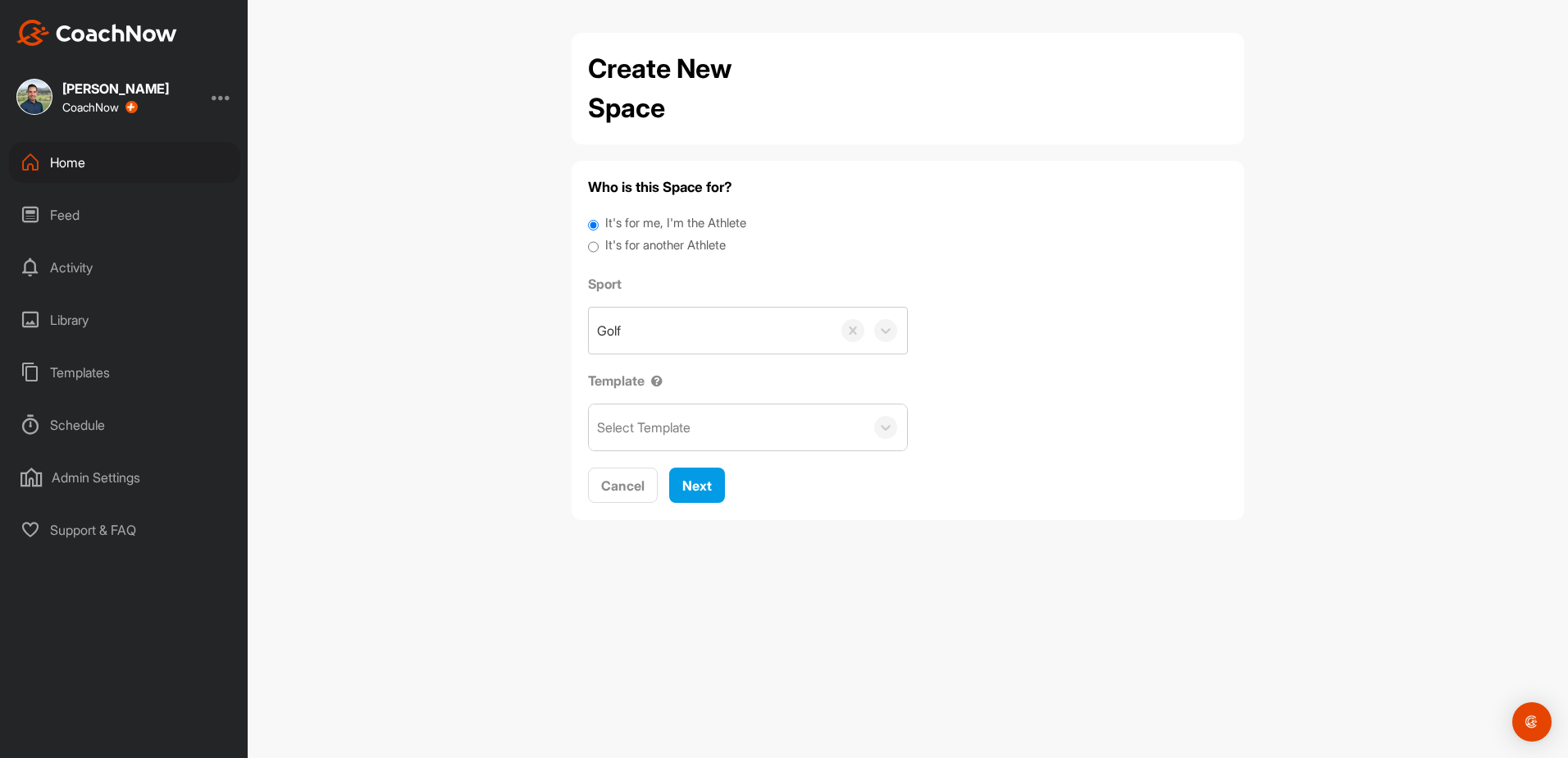
click at [594, 249] on input "It's for another Athlete" at bounding box center [593, 247] width 10 height 22
radio input "true"
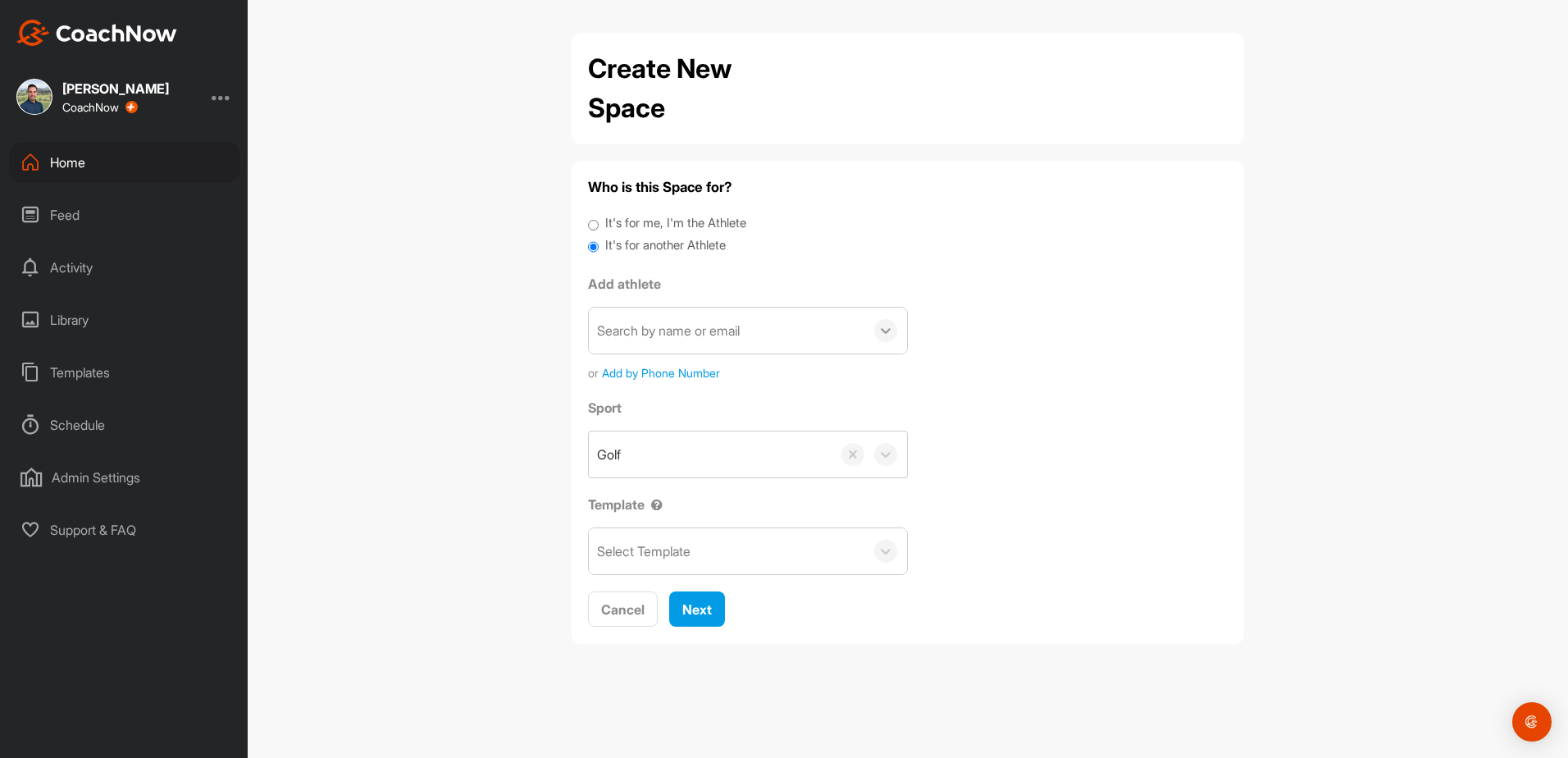
click at [893, 332] on icon at bounding box center [885, 330] width 16 height 16
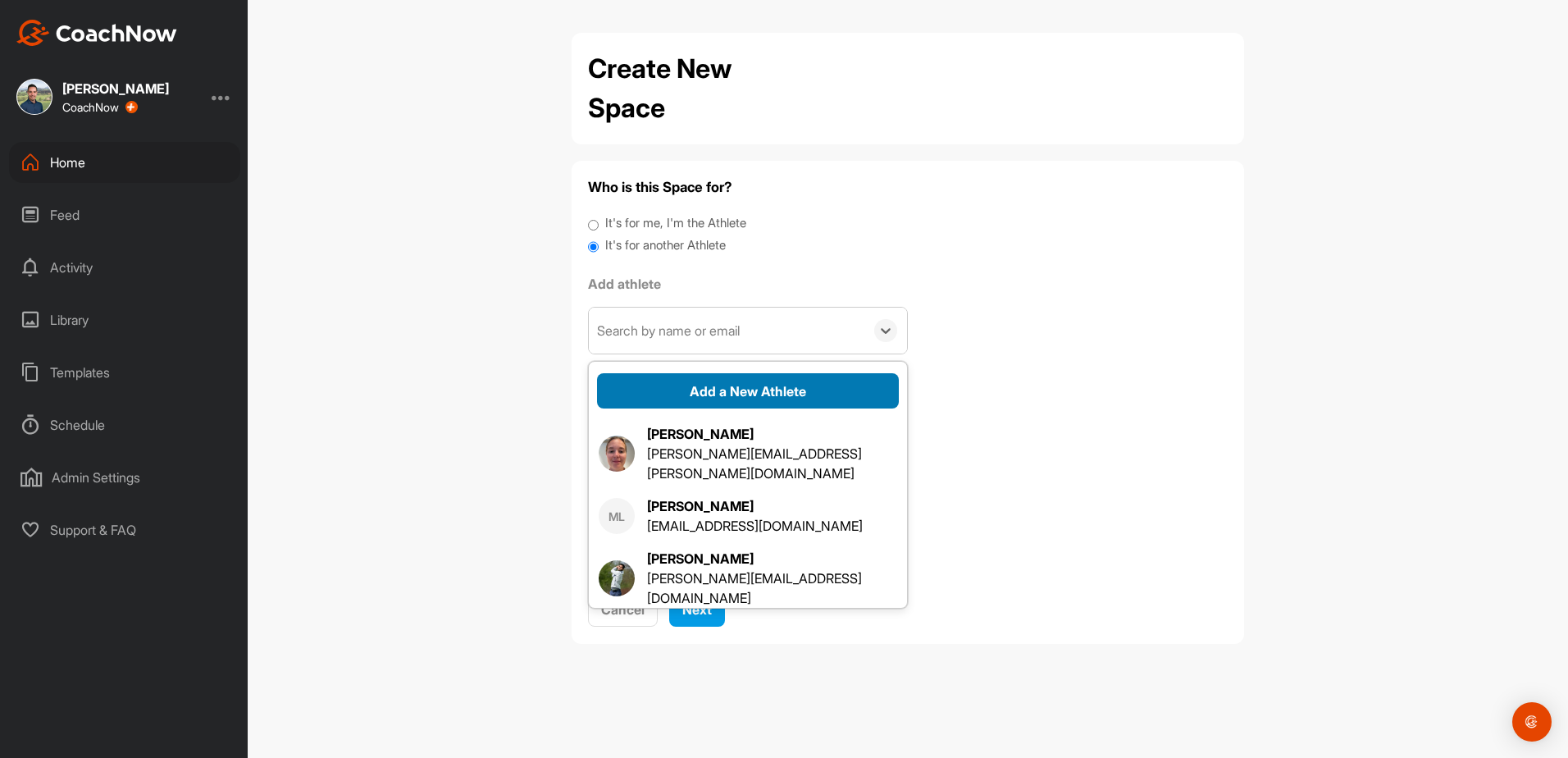
click at [730, 388] on button "Add a New Athlete" at bounding box center [748, 390] width 302 height 35
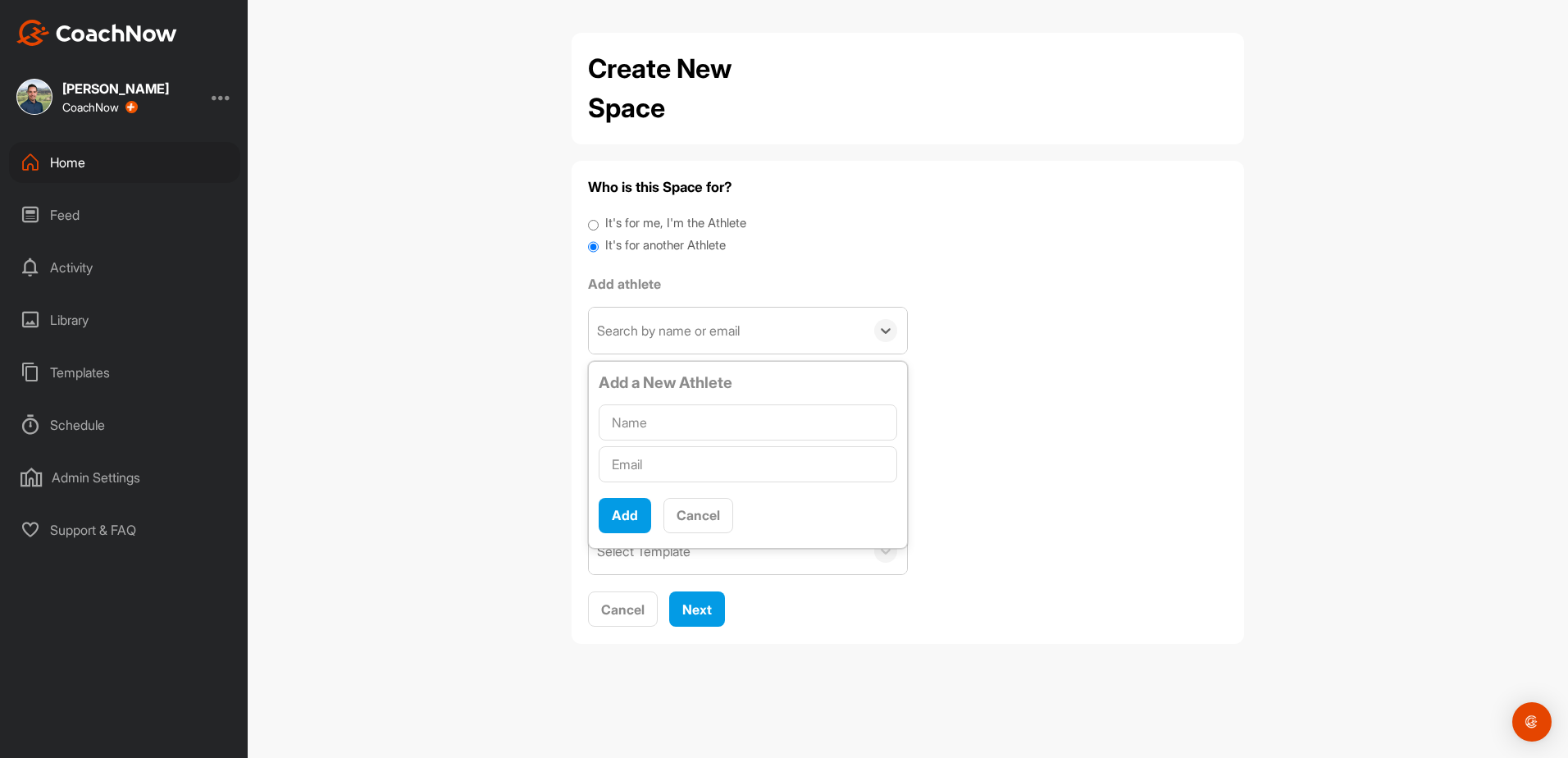
click at [656, 414] on input "text" at bounding box center [748, 422] width 298 height 36
type input "Sebi"
click at [680, 464] on input "text" at bounding box center [748, 464] width 298 height 36
click at [687, 520] on button "Cancel" at bounding box center [698, 515] width 70 height 35
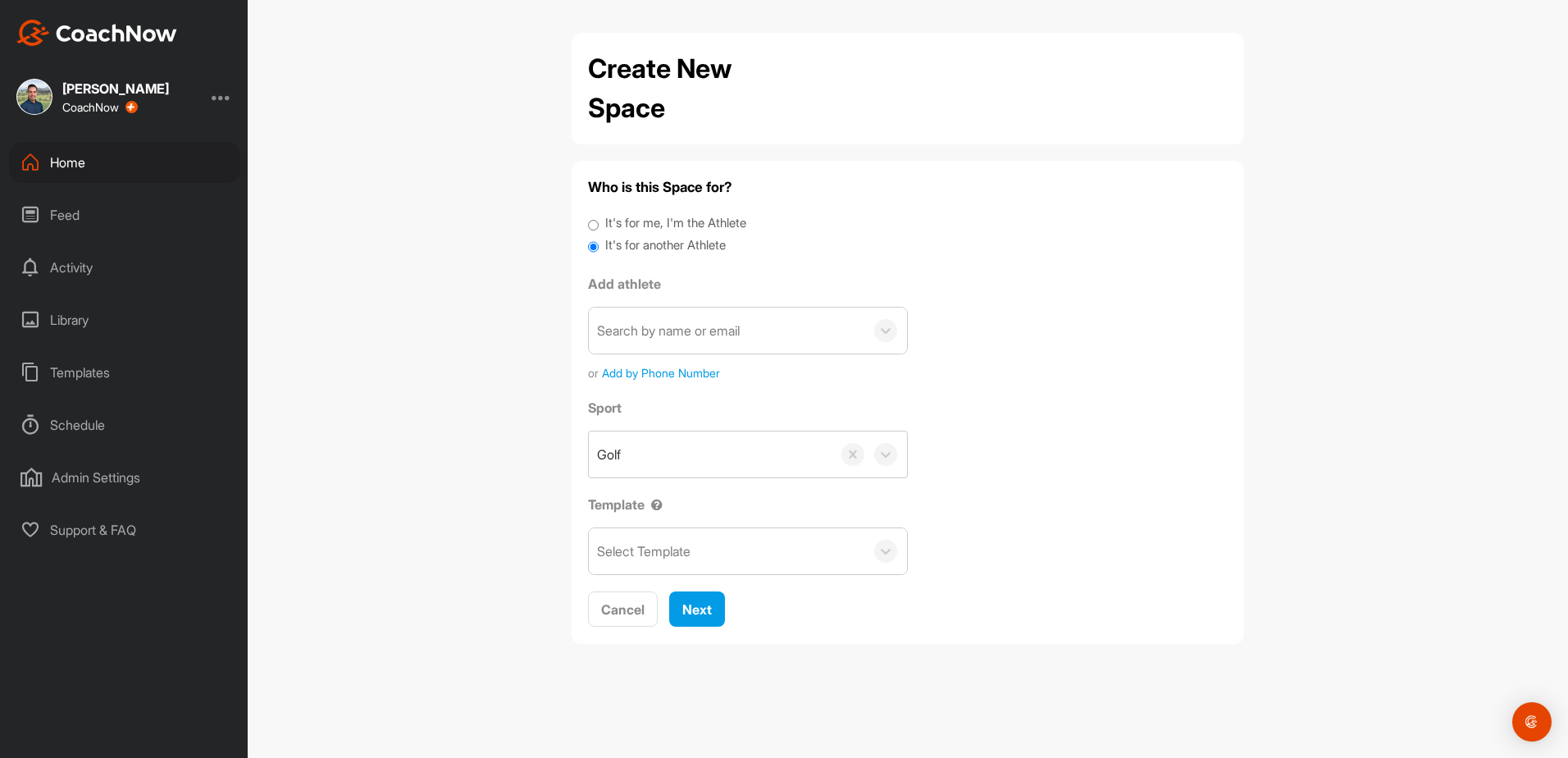
click at [501, 426] on div "Create New Space Who is this Space for? It's for me, I'm the Athlete It's for a…" at bounding box center [908, 379] width 1321 height 758
click at [625, 614] on span "Cancel" at bounding box center [622, 609] width 43 height 16
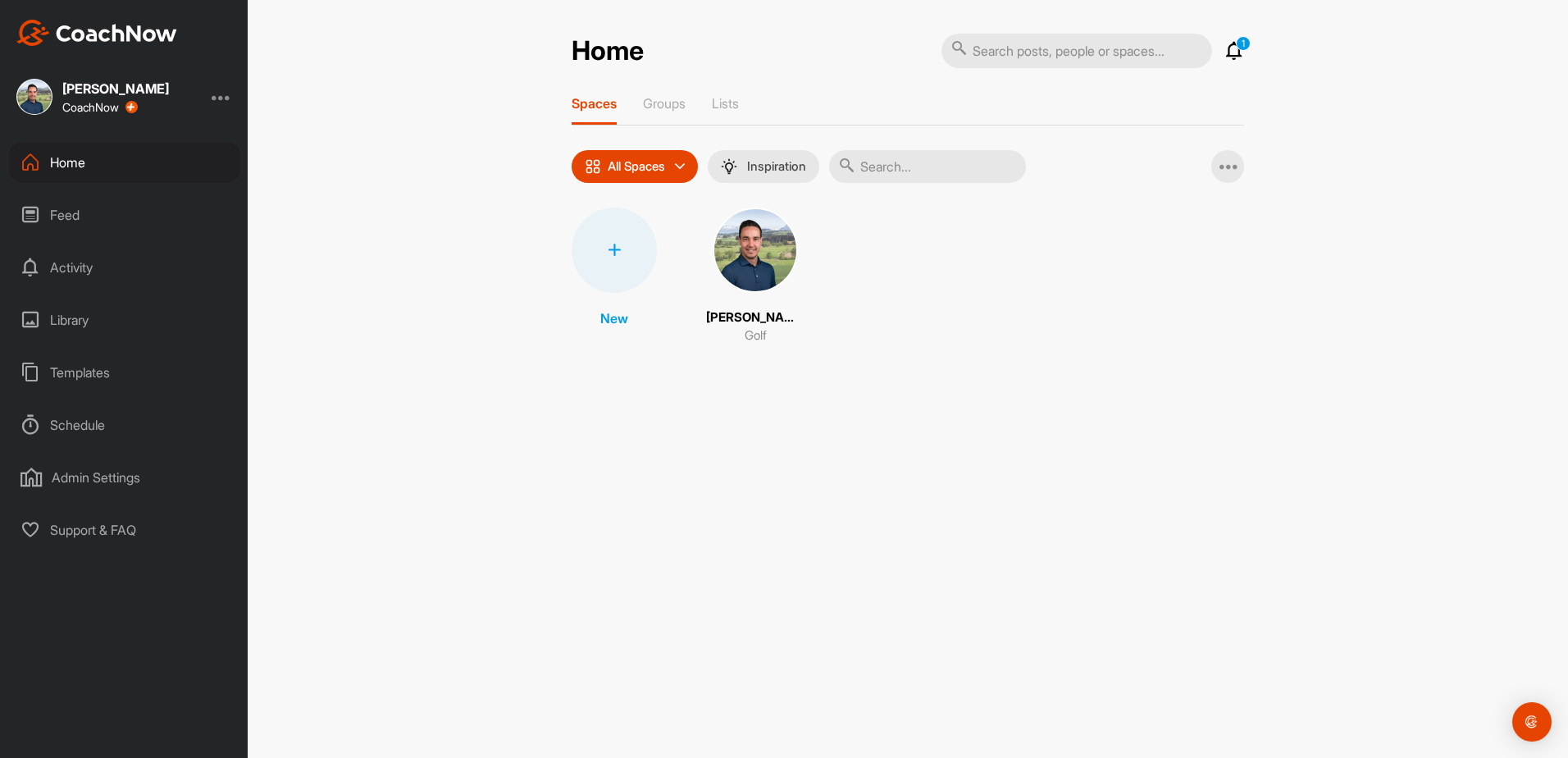
click at [755, 249] on img at bounding box center [755, 250] width 85 height 85
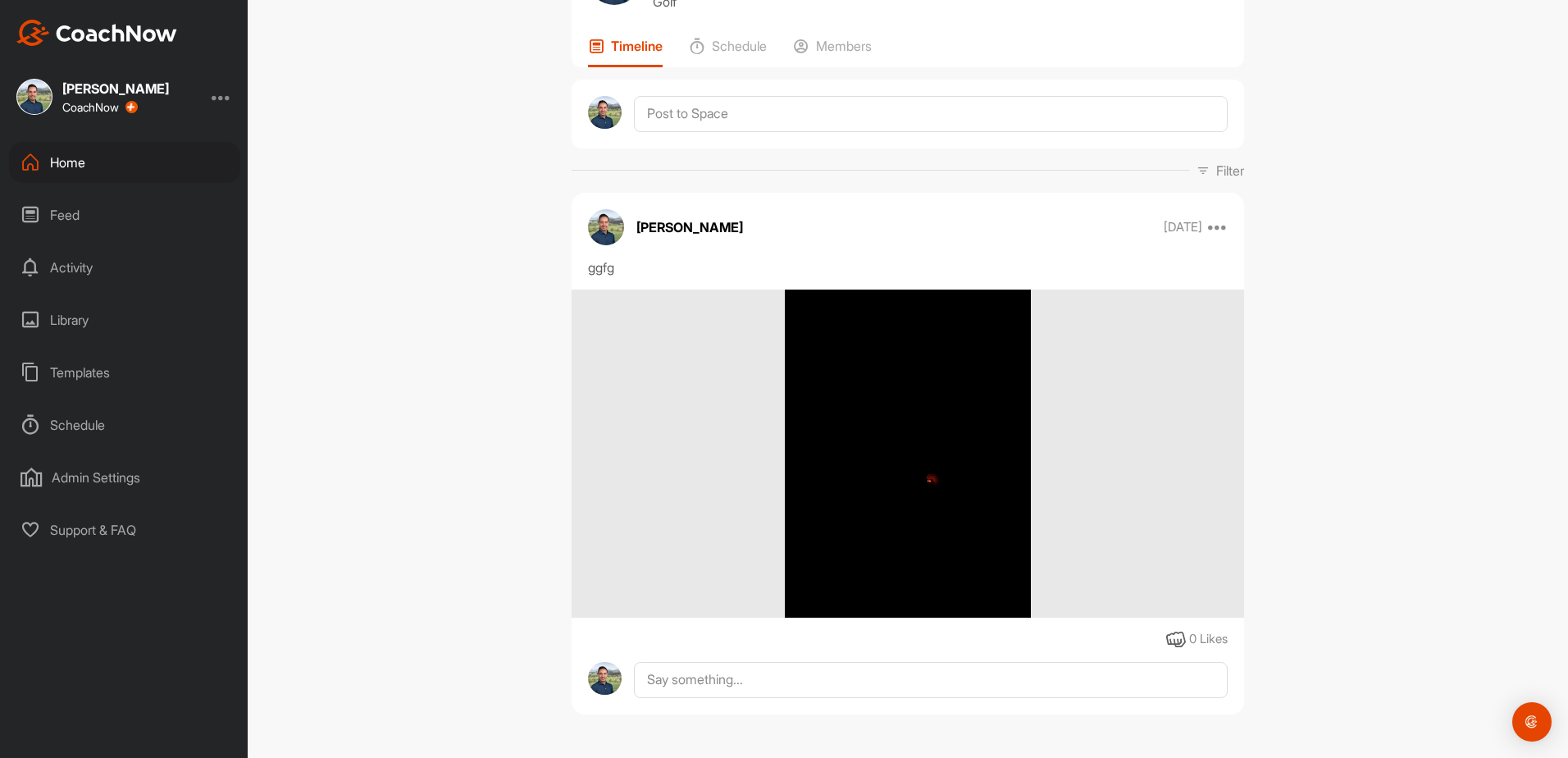
scroll to position [110, 0]
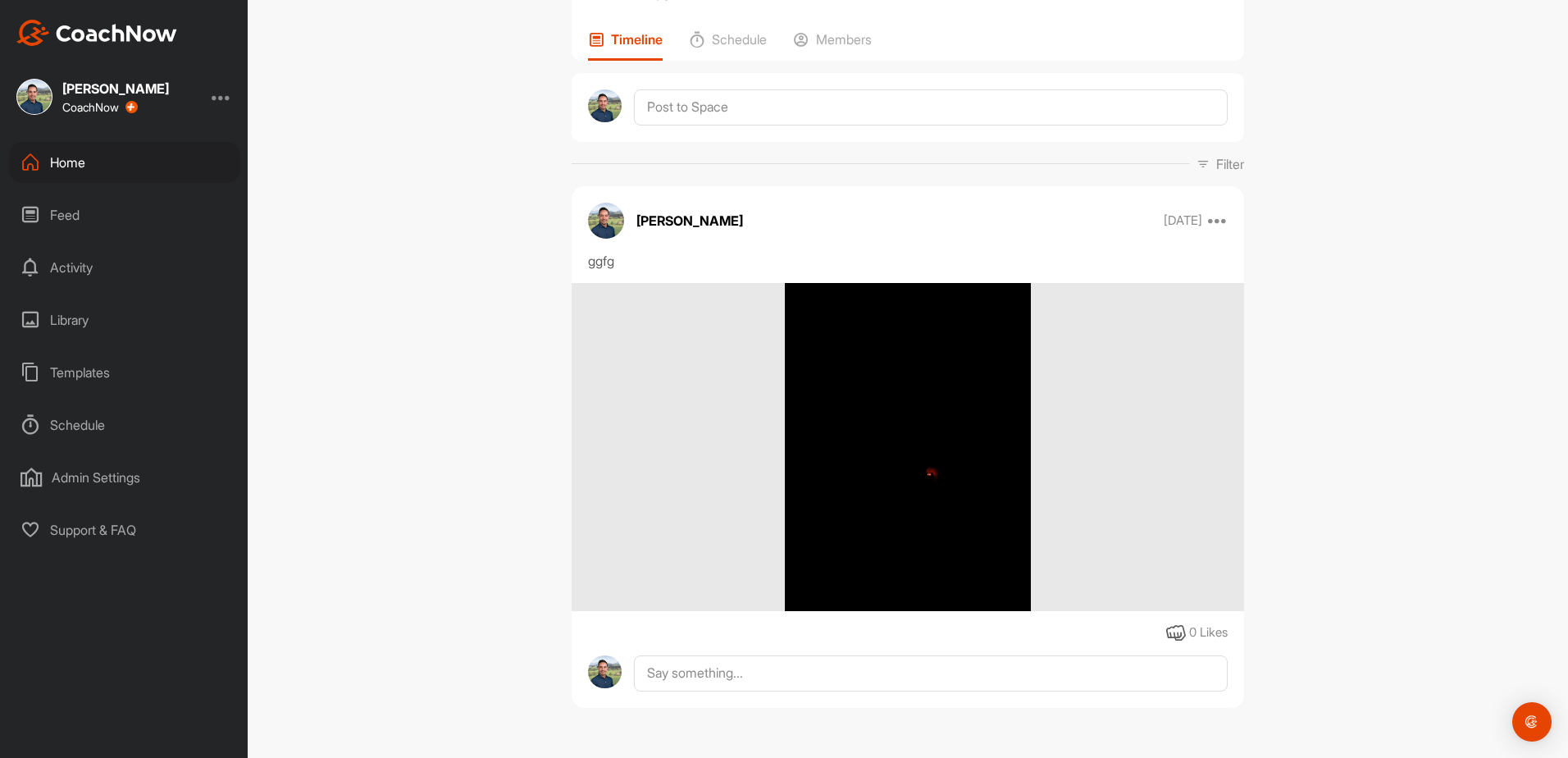
click at [76, 98] on div "[PERSON_NAME] CoachNow" at bounding box center [115, 97] width 107 height 34
click at [620, 39] on p "Timeline" at bounding box center [637, 39] width 52 height 16
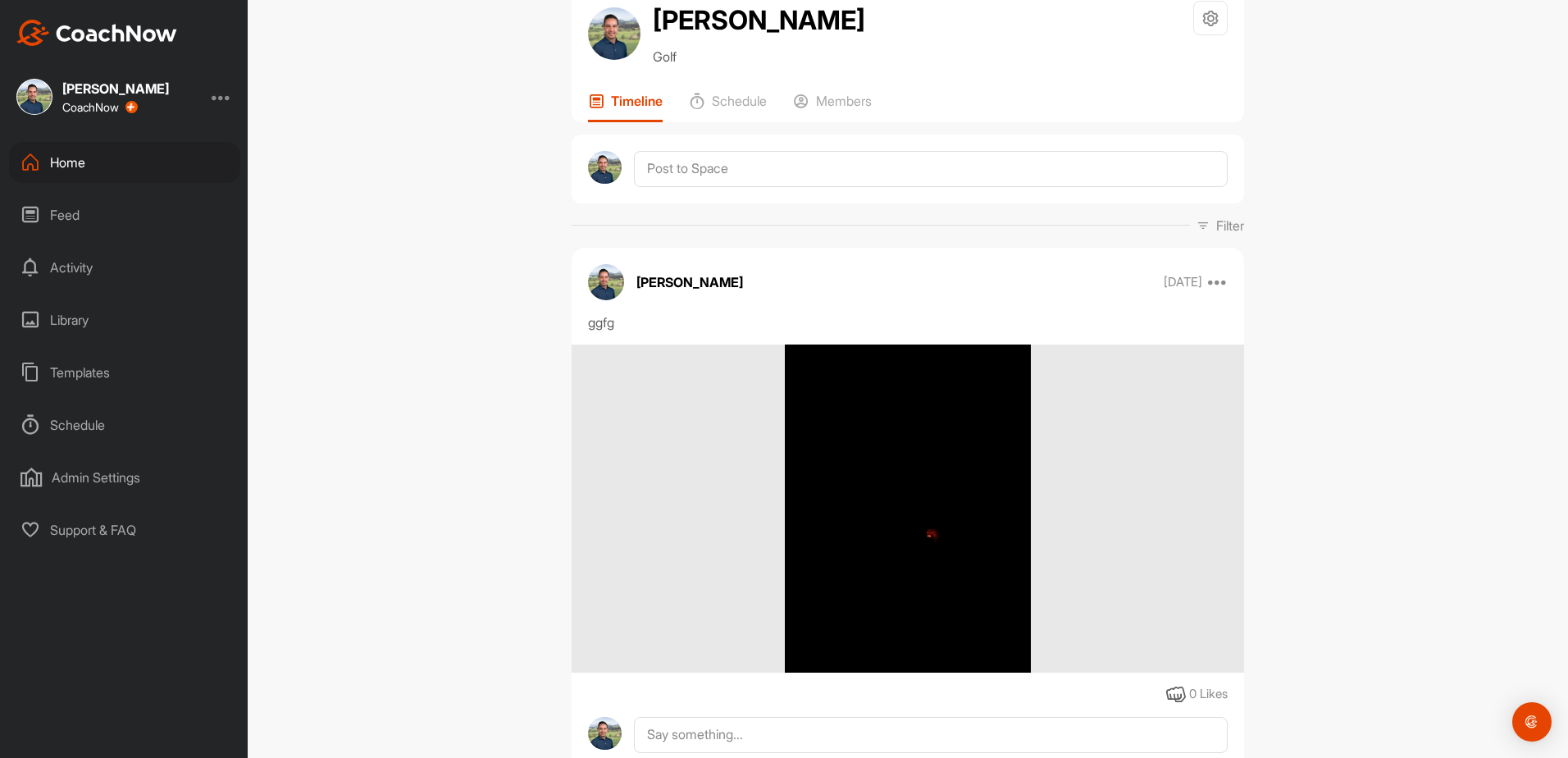
scroll to position [0, 0]
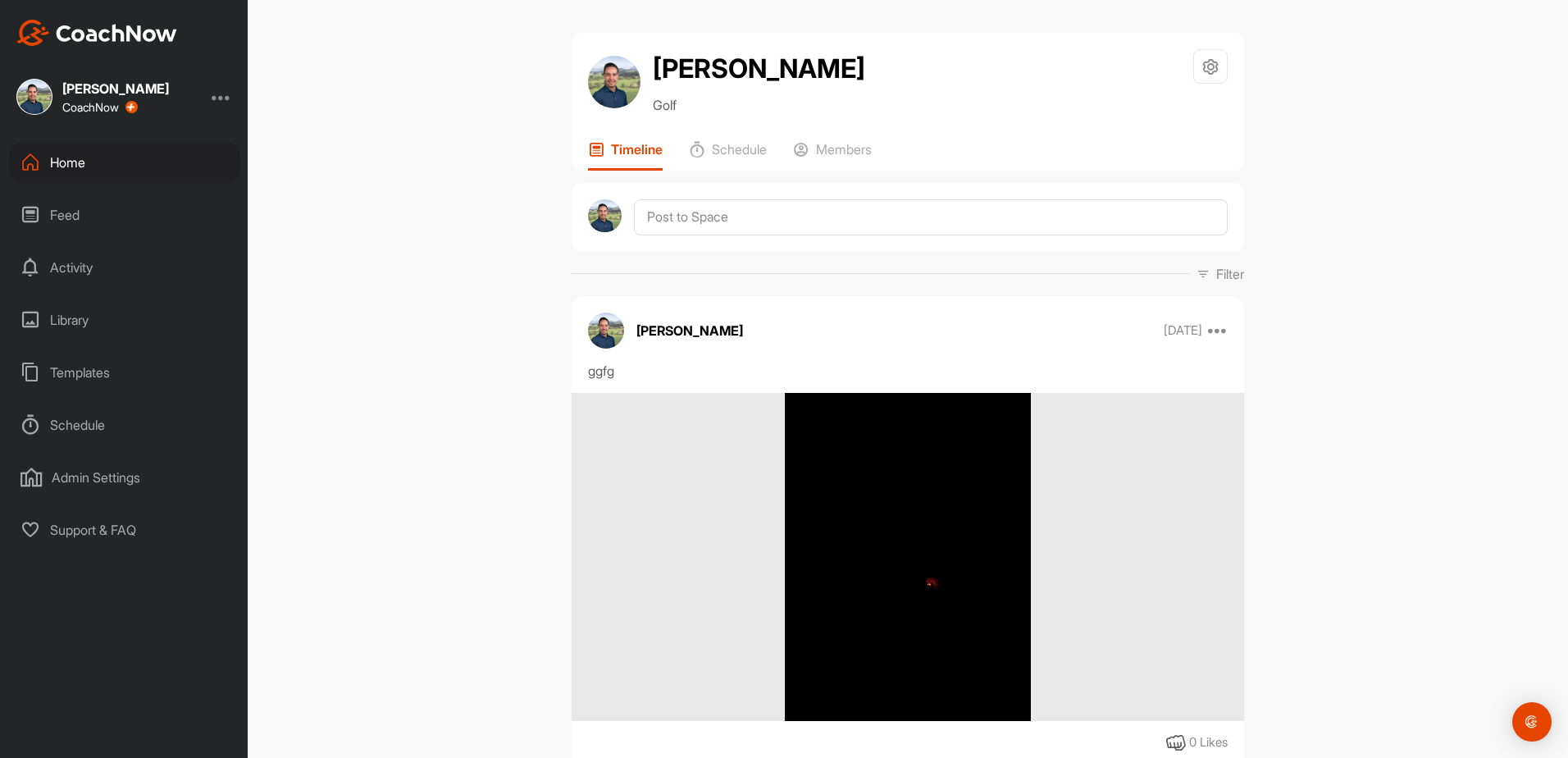
click at [63, 164] on div "Home" at bounding box center [125, 162] width 231 height 41
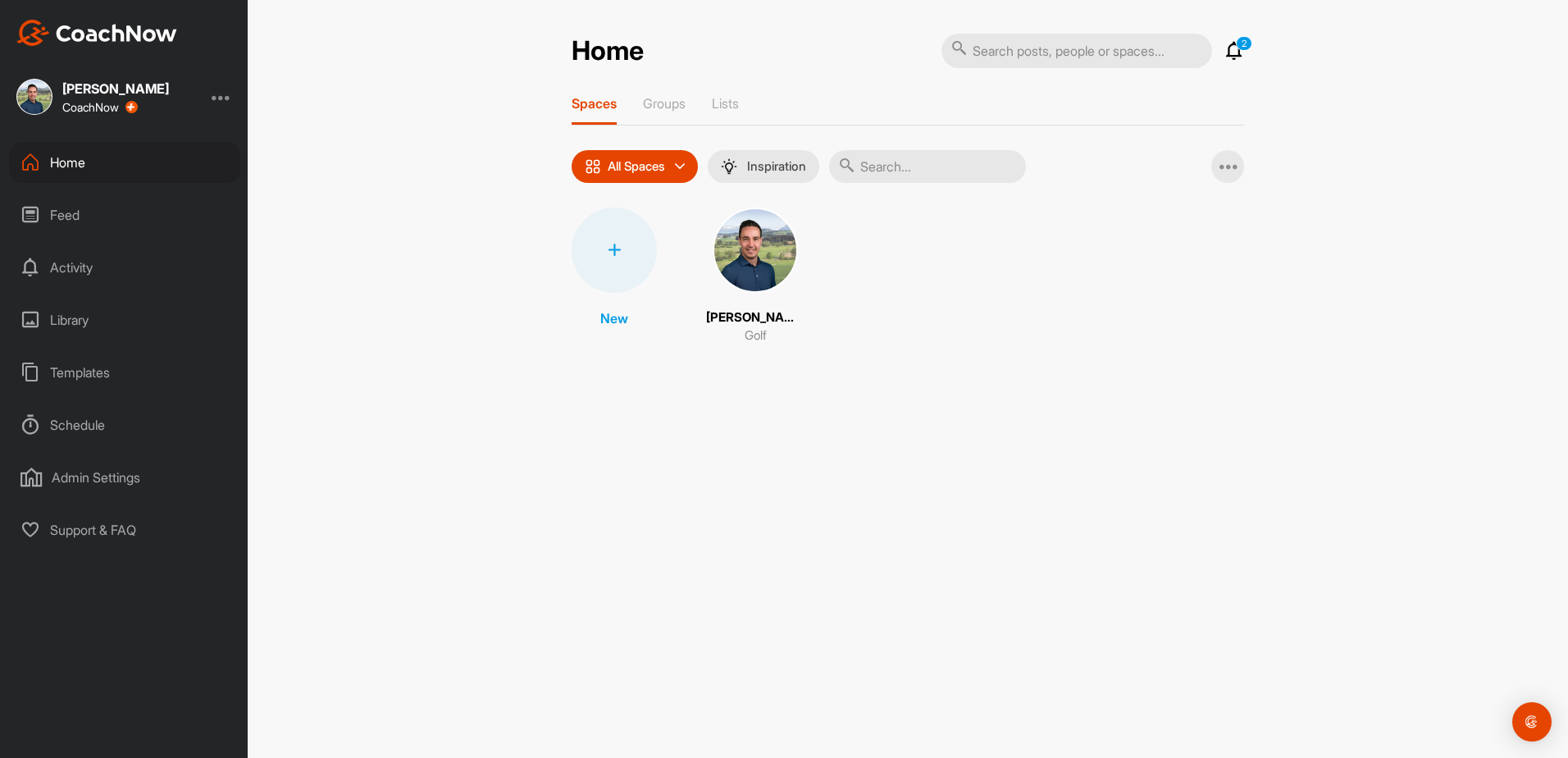
click at [741, 267] on img at bounding box center [755, 250] width 85 height 85
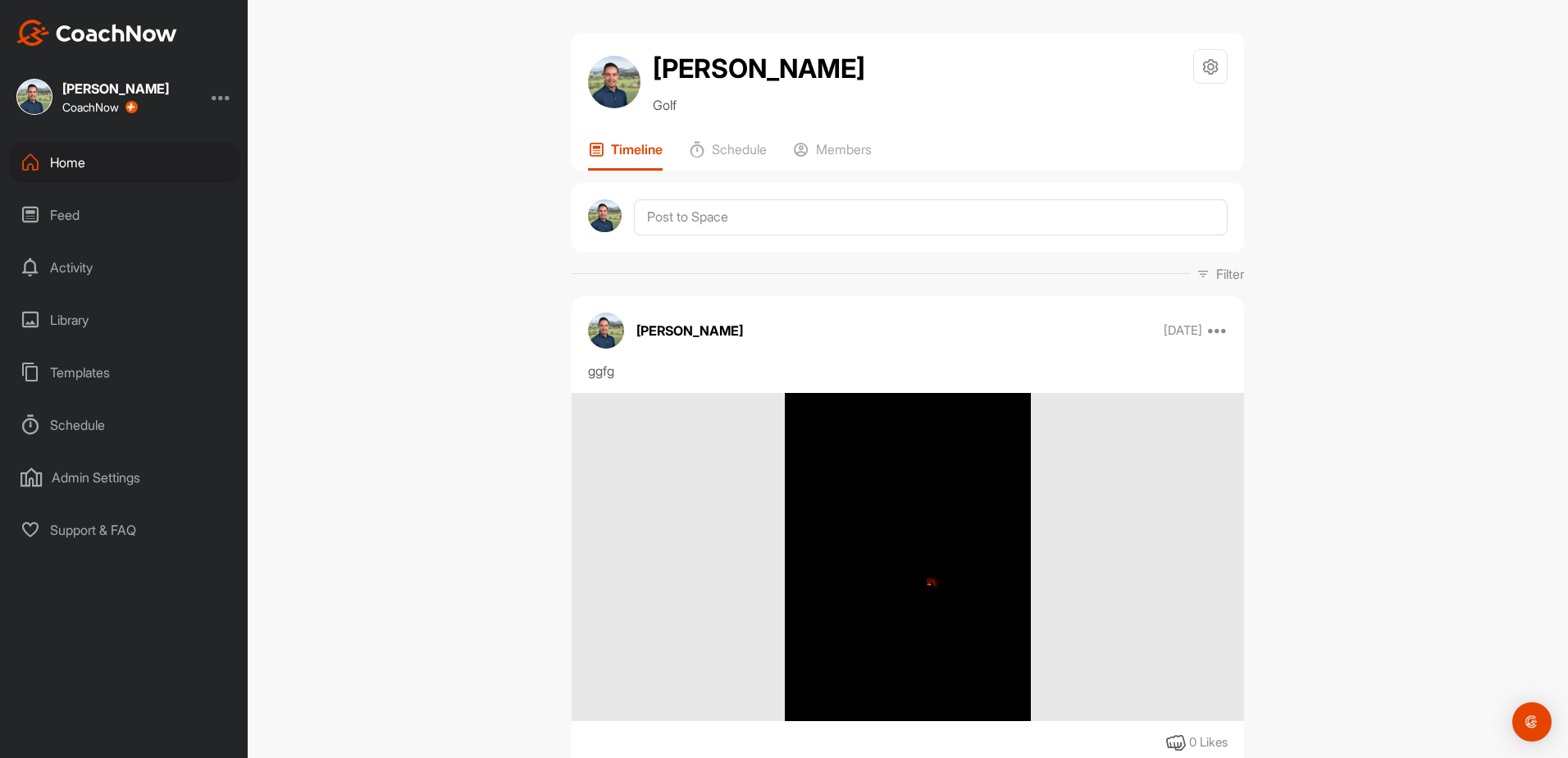
click at [77, 159] on div "Home" at bounding box center [125, 162] width 231 height 41
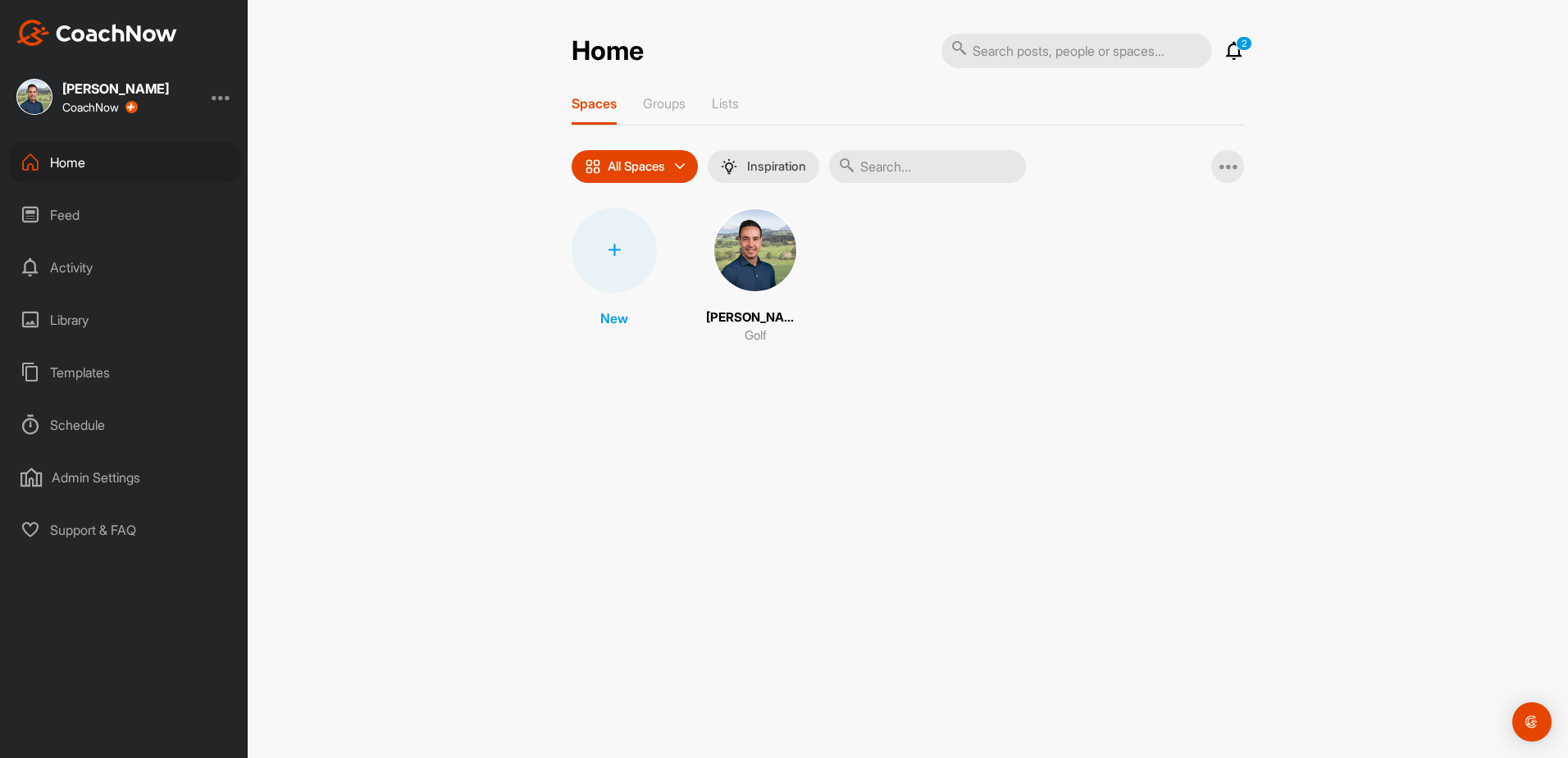
click at [727, 246] on img at bounding box center [755, 250] width 85 height 85
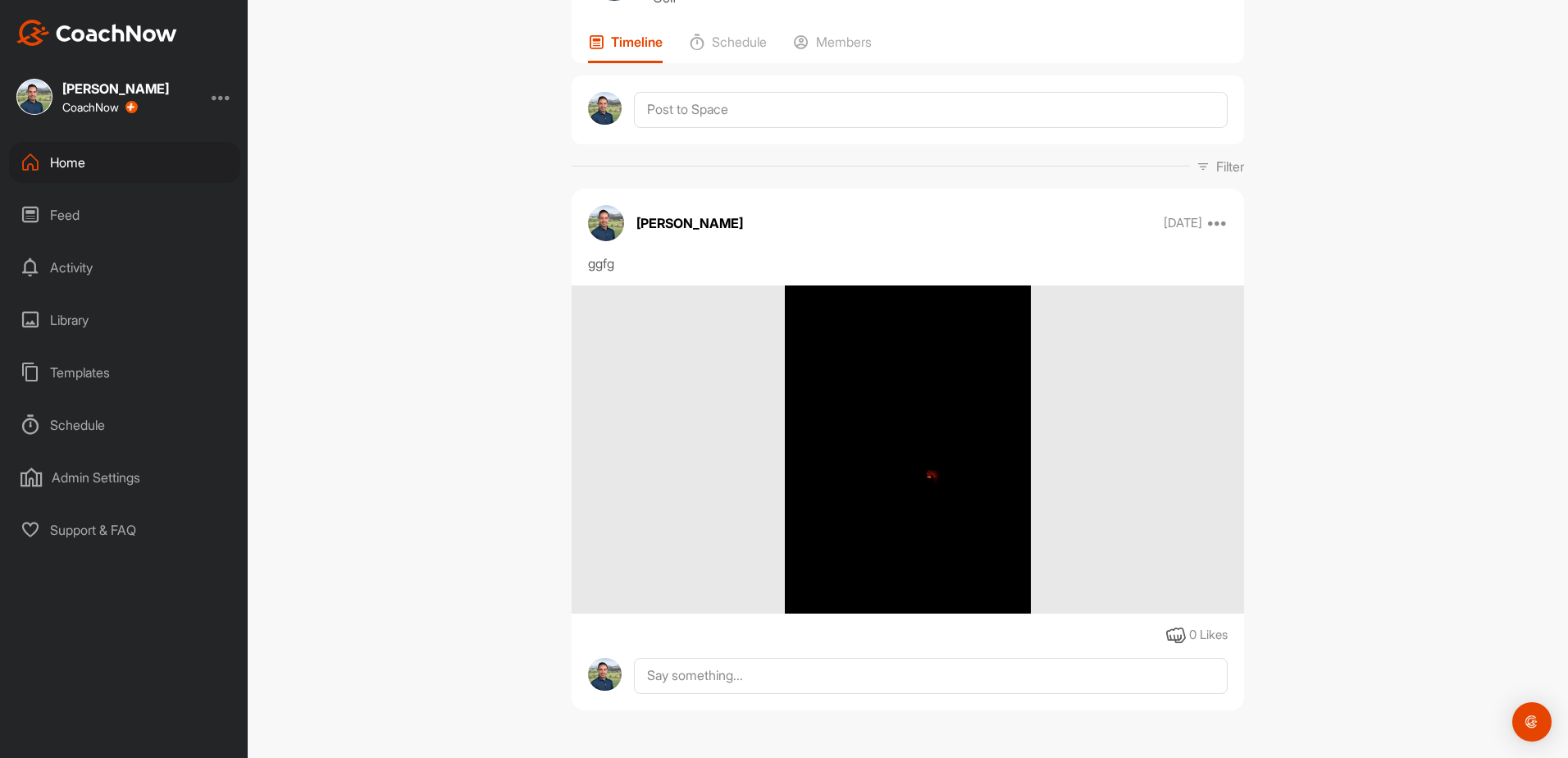
scroll to position [110, 0]
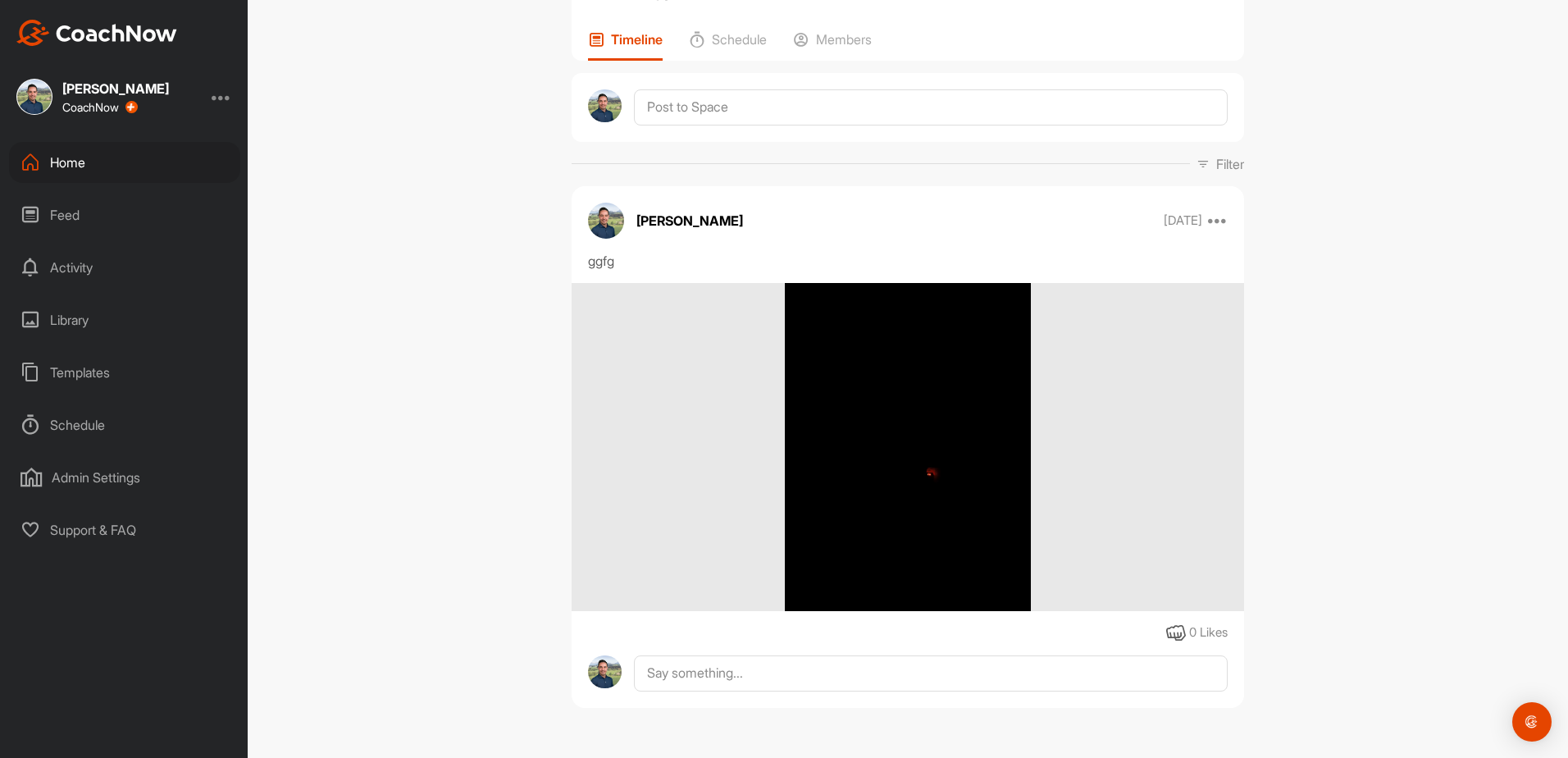
click at [64, 157] on div "Home" at bounding box center [125, 162] width 231 height 41
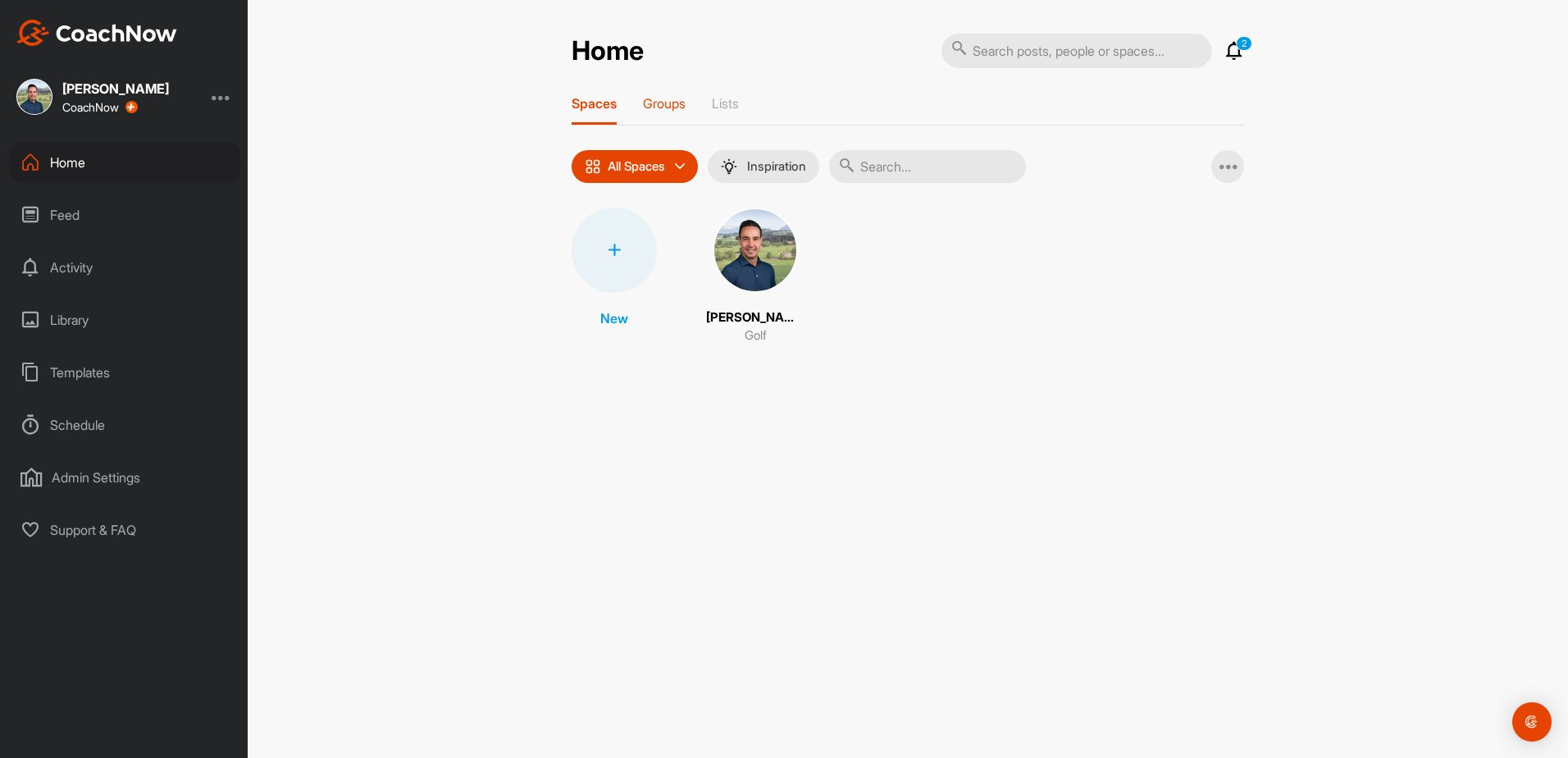
click at [663, 102] on p "Groups" at bounding box center [664, 103] width 43 height 16
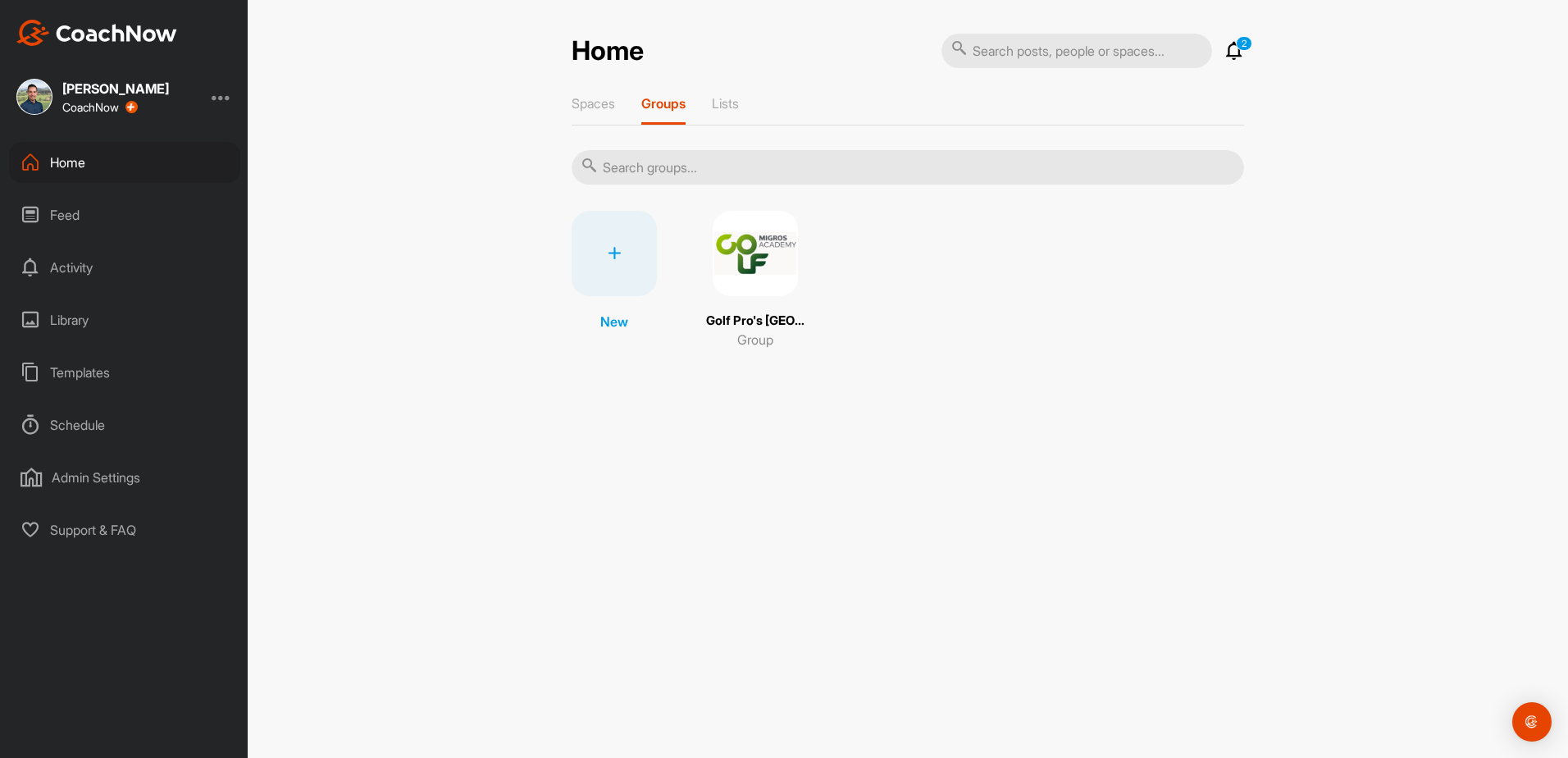
click at [776, 270] on img at bounding box center [755, 253] width 85 height 85
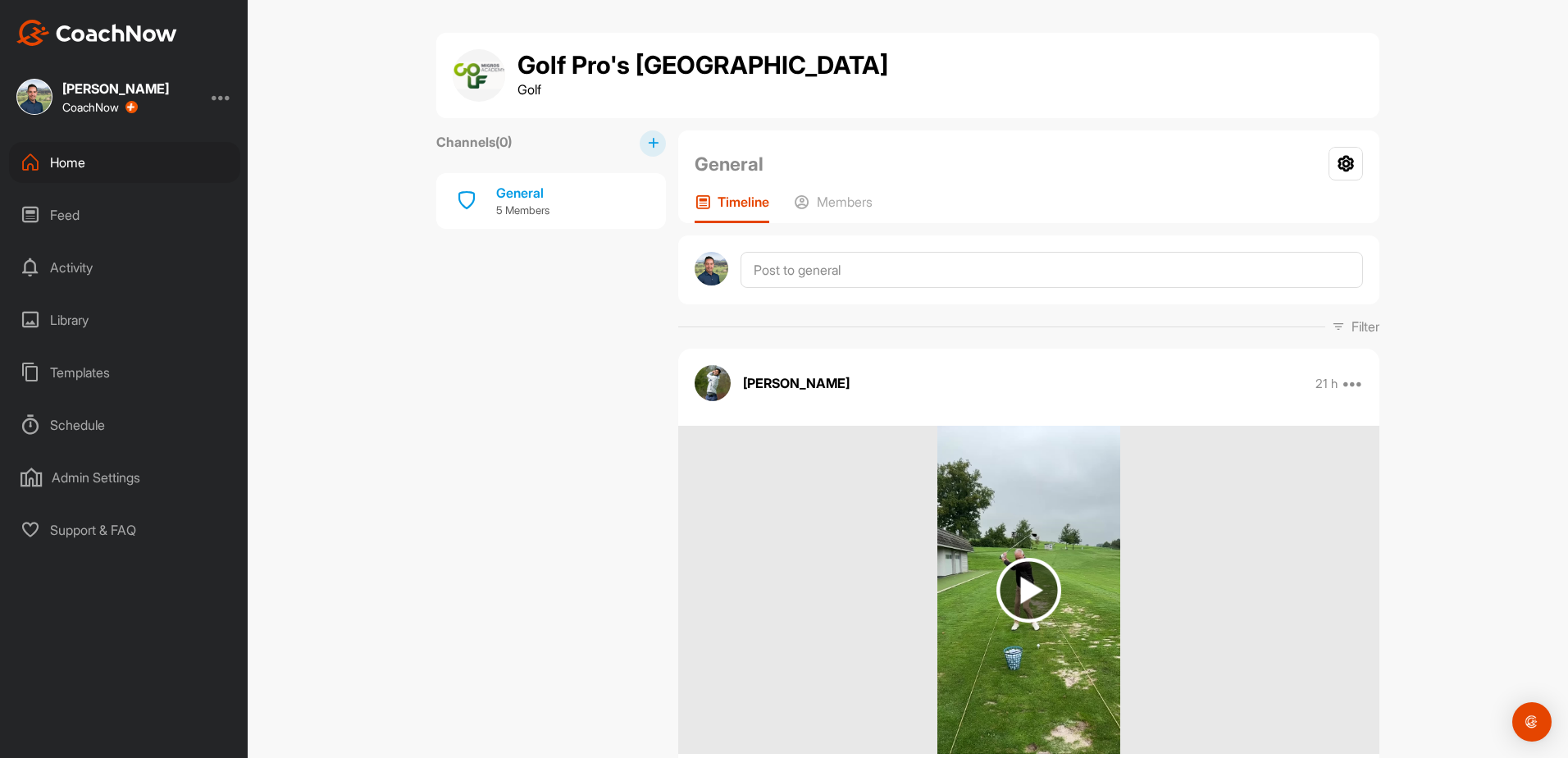
click at [54, 163] on div "Home" at bounding box center [125, 162] width 231 height 41
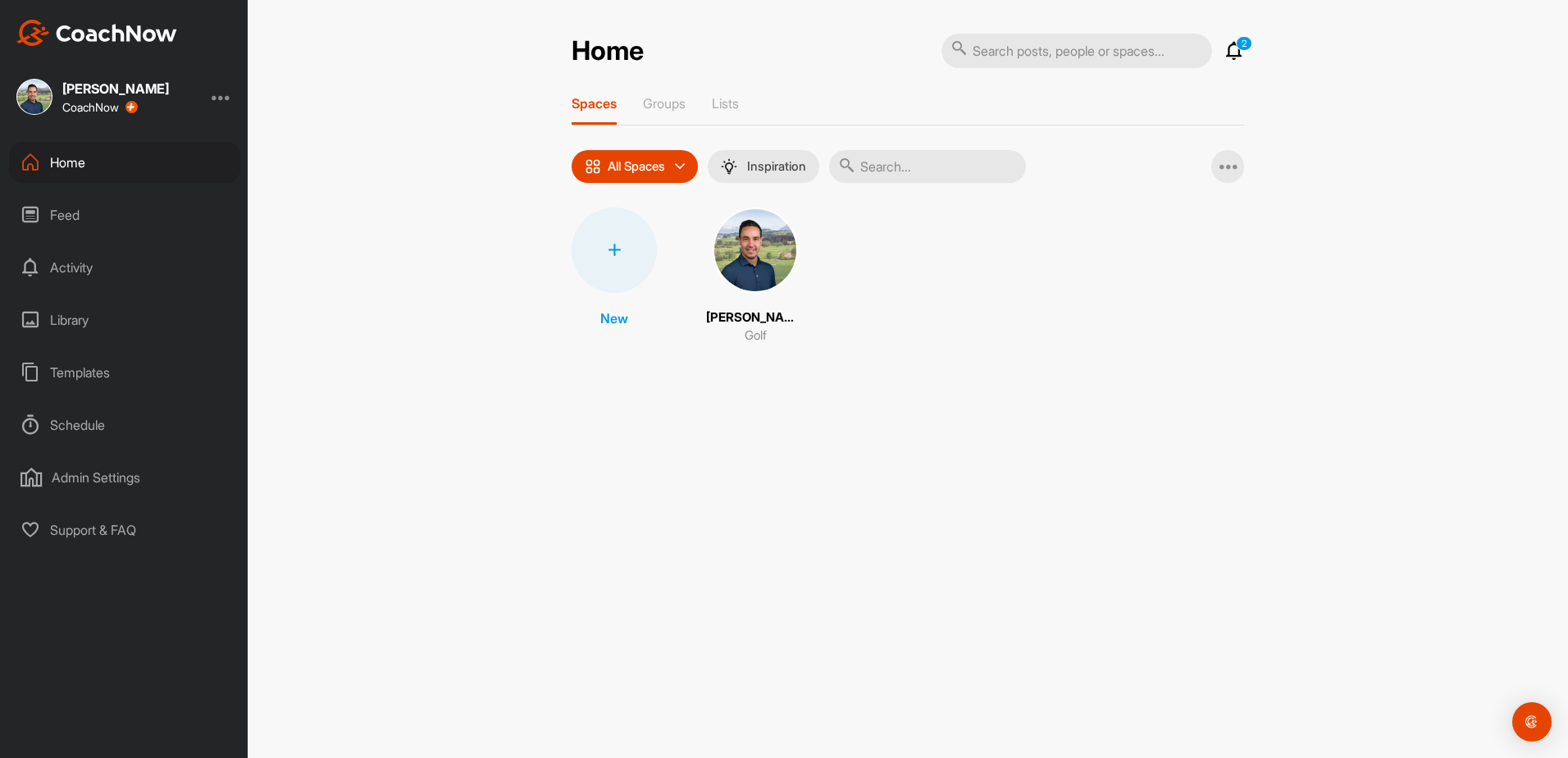
click at [59, 159] on div "Home" at bounding box center [125, 162] width 231 height 41
